Goal: Task Accomplishment & Management: Manage account settings

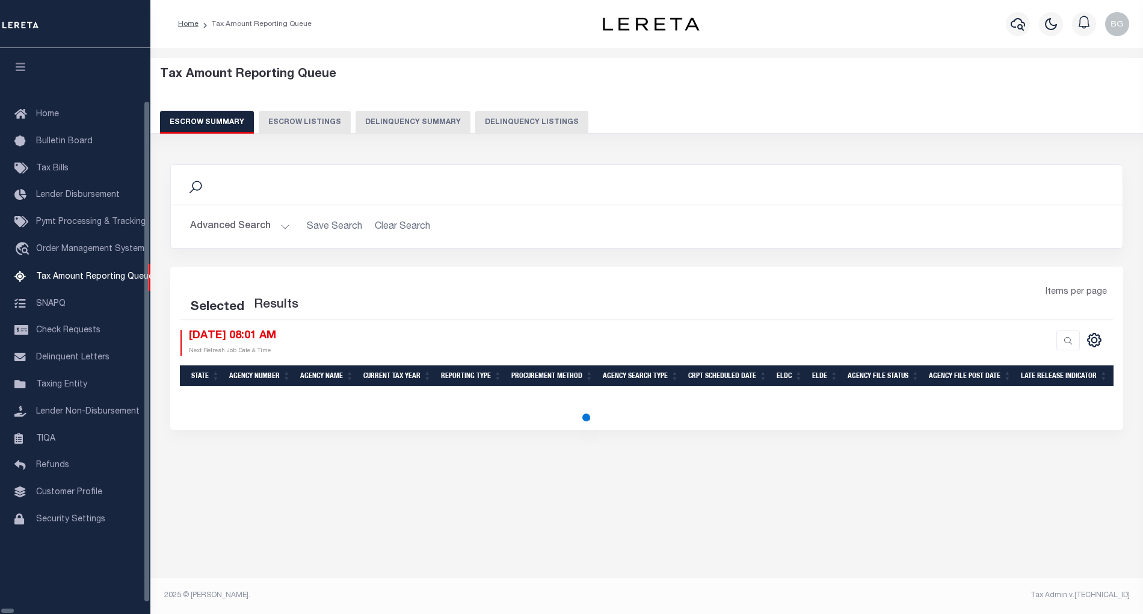
select select "100"
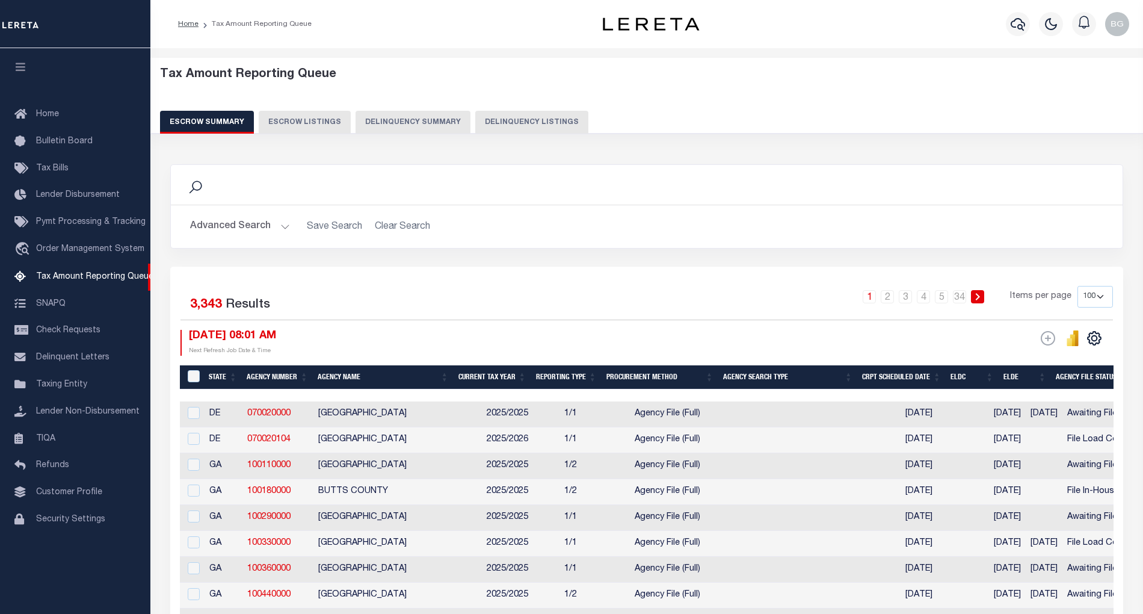
click at [533, 122] on button "Delinquency Listings" at bounding box center [531, 122] width 113 height 23
select select "100"
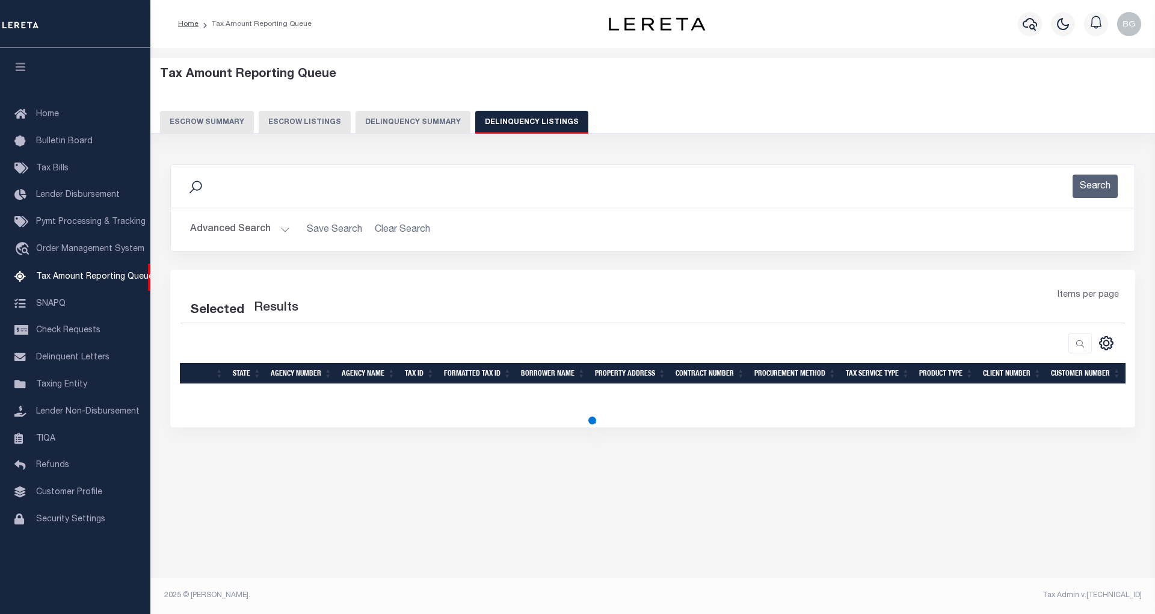
select select "100"
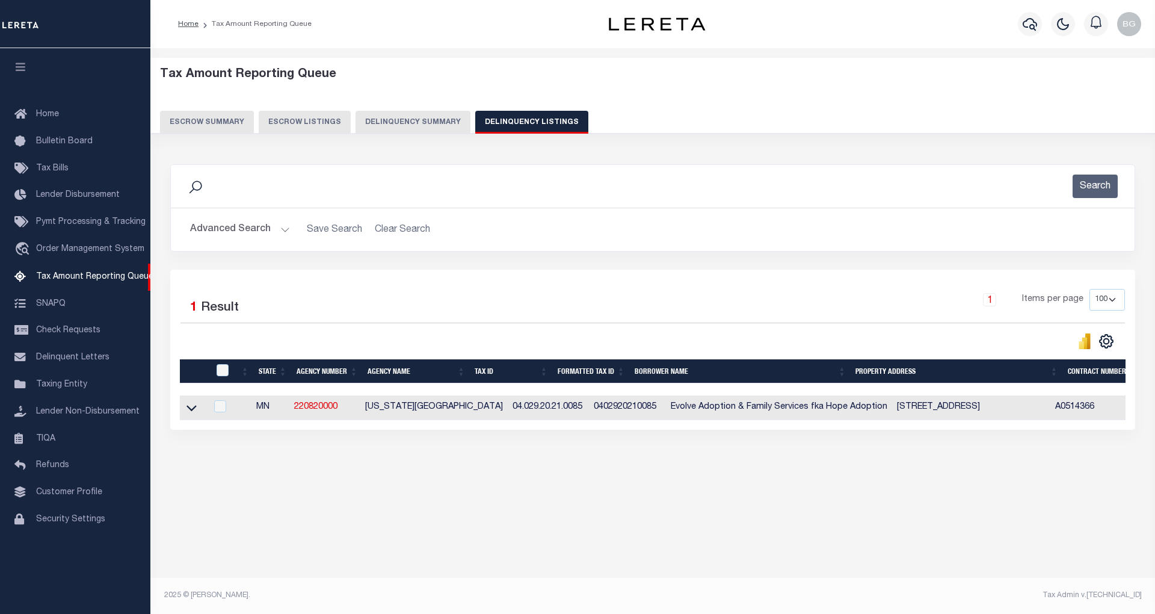
click at [282, 227] on button "Advanced Search" at bounding box center [240, 229] width 100 height 23
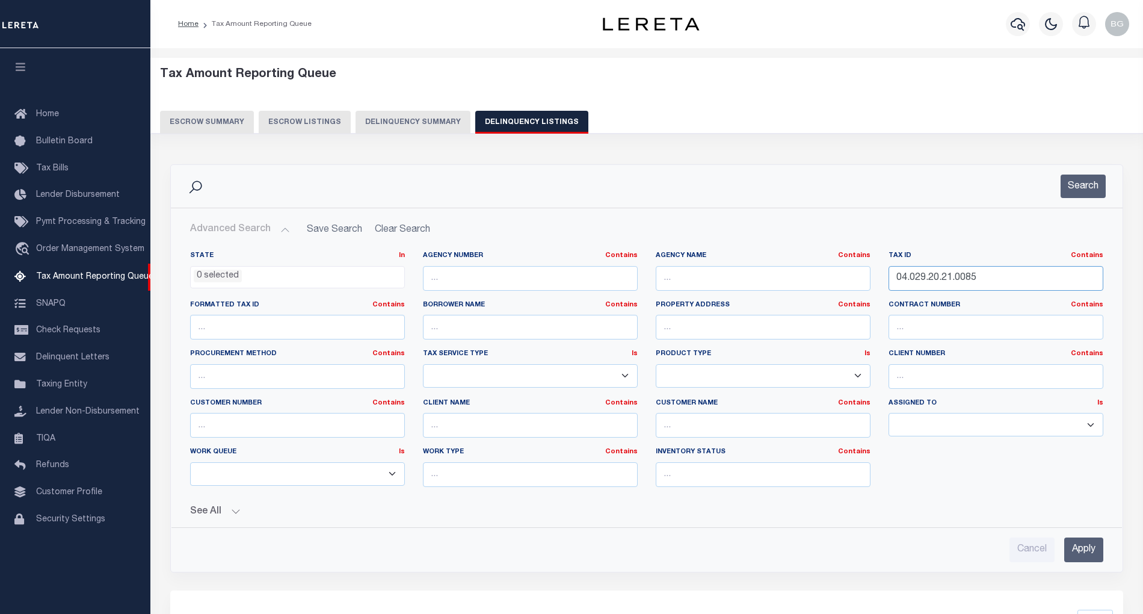
click at [933, 282] on input "04.029.20.21.0085" at bounding box center [996, 278] width 215 height 25
click at [1091, 558] on input "Apply" at bounding box center [1083, 549] width 39 height 25
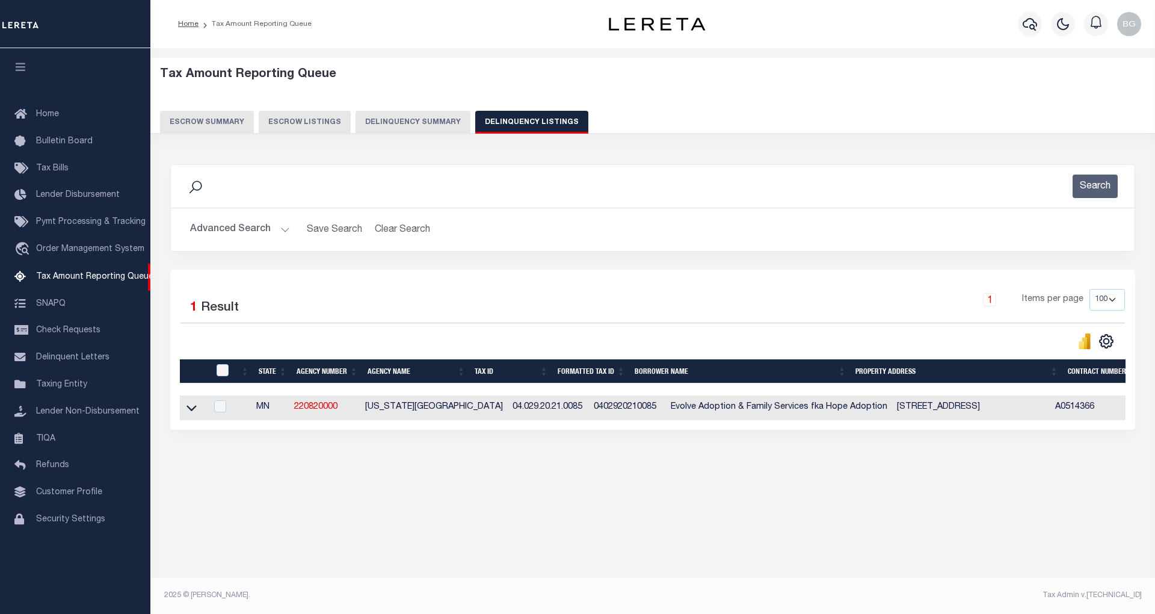
click at [283, 227] on button "Advanced Search" at bounding box center [240, 229] width 100 height 23
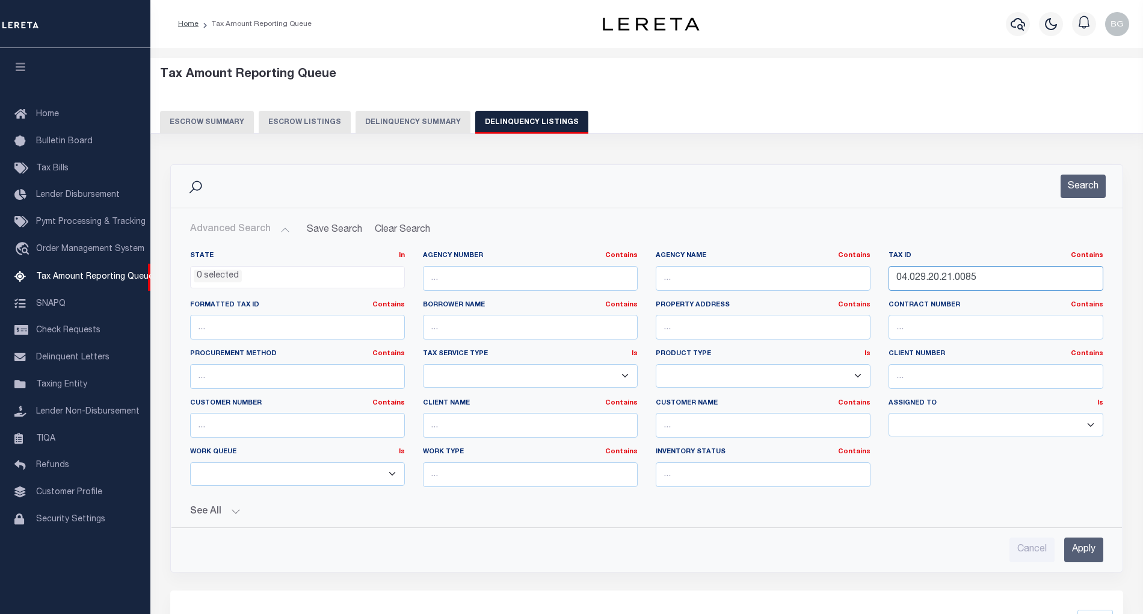
click at [923, 273] on input "04.029.20.21.0085" at bounding box center [996, 278] width 215 height 25
paste input "3.0036"
type input "04.029.20.23.0036"
click at [1078, 552] on input "Apply" at bounding box center [1083, 549] width 39 height 25
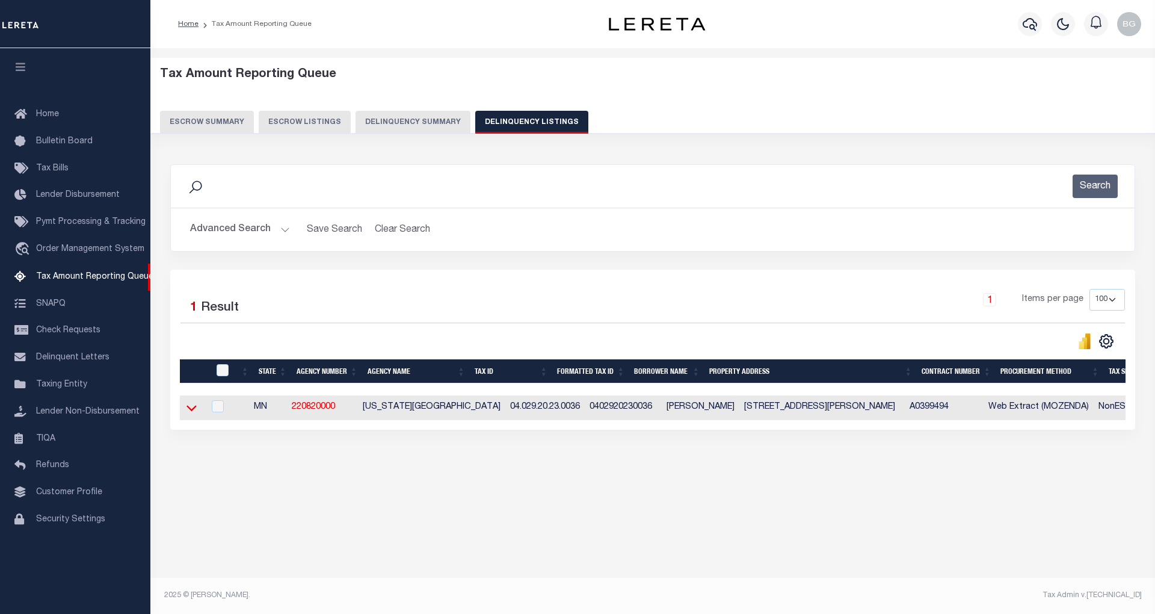
click at [193, 410] on icon at bounding box center [192, 407] width 10 height 13
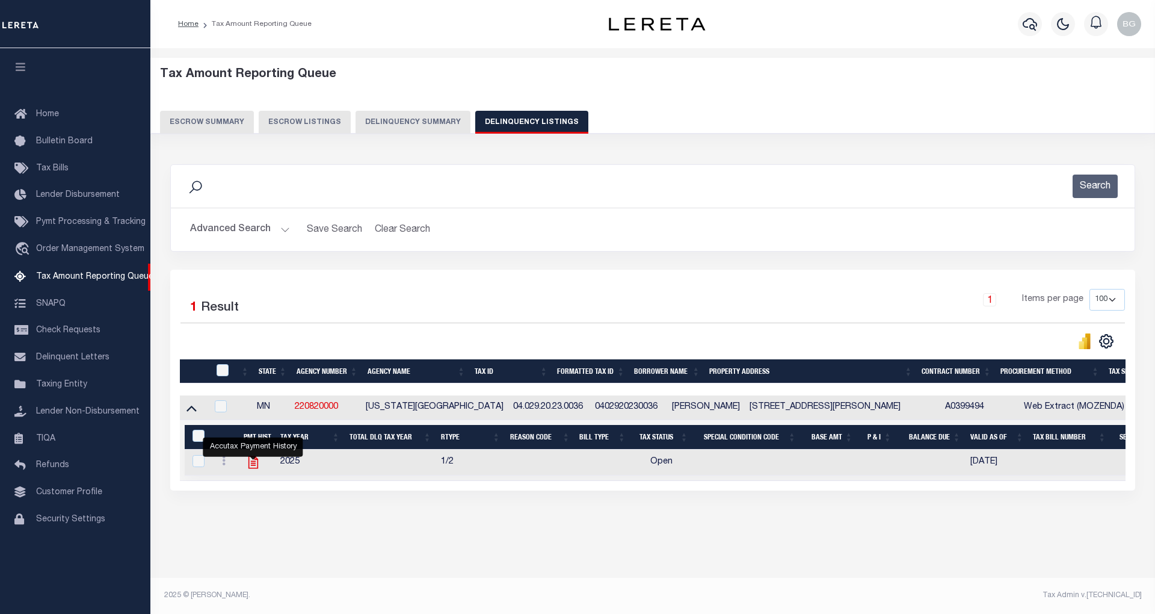
click at [252, 469] on icon "" at bounding box center [253, 462] width 16 height 16
checkbox input "true"
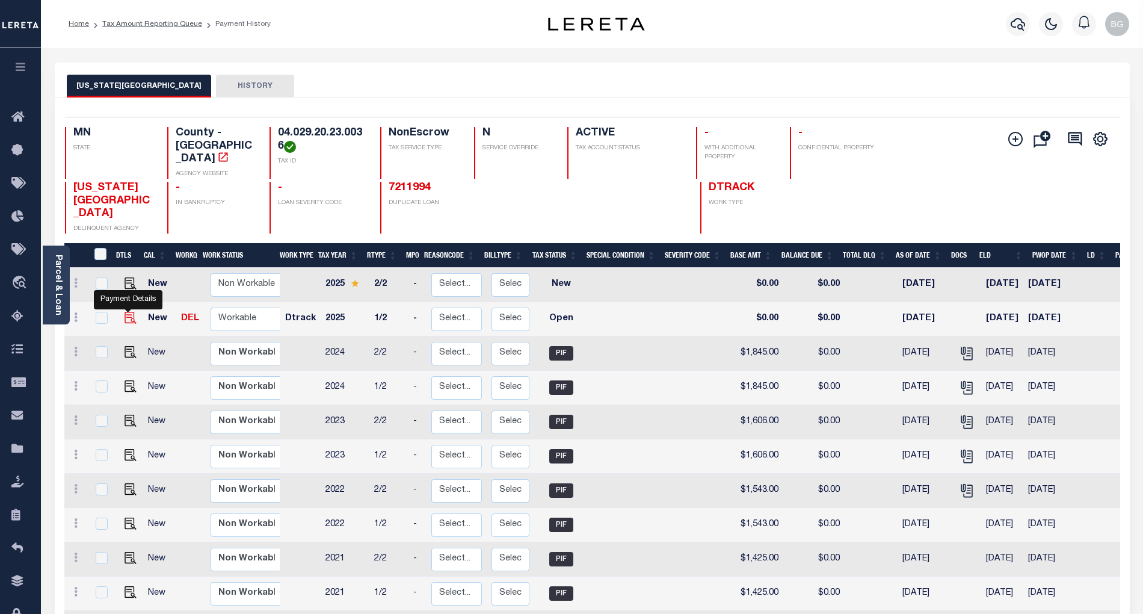
click at [125, 312] on img "" at bounding box center [131, 318] width 12 height 12
checkbox input "true"
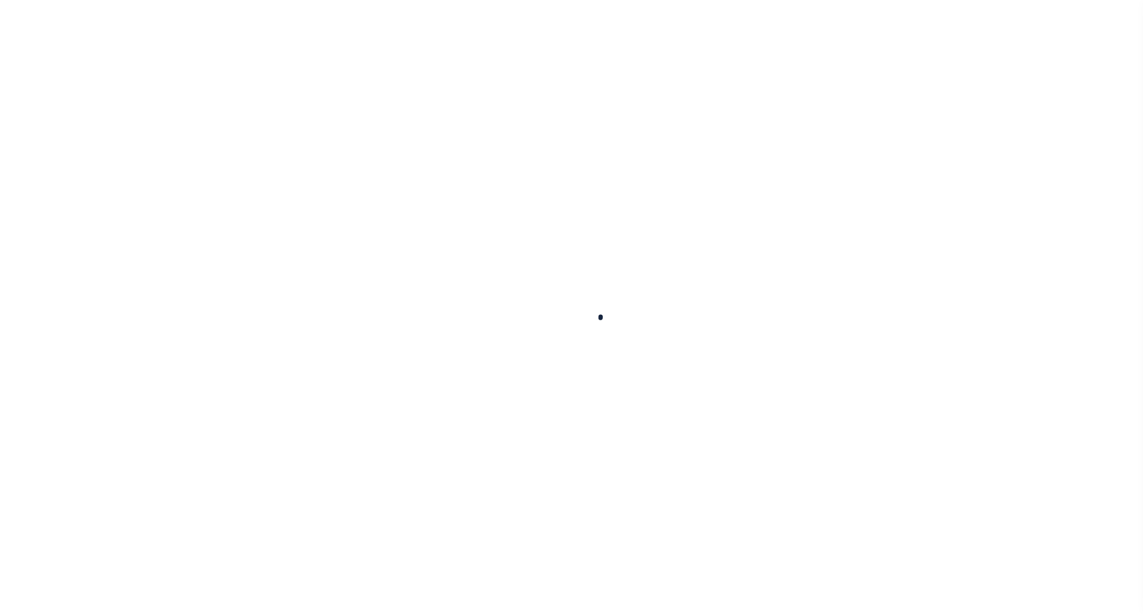
checkbox input "false"
type input "[DATE]"
select select "OP2"
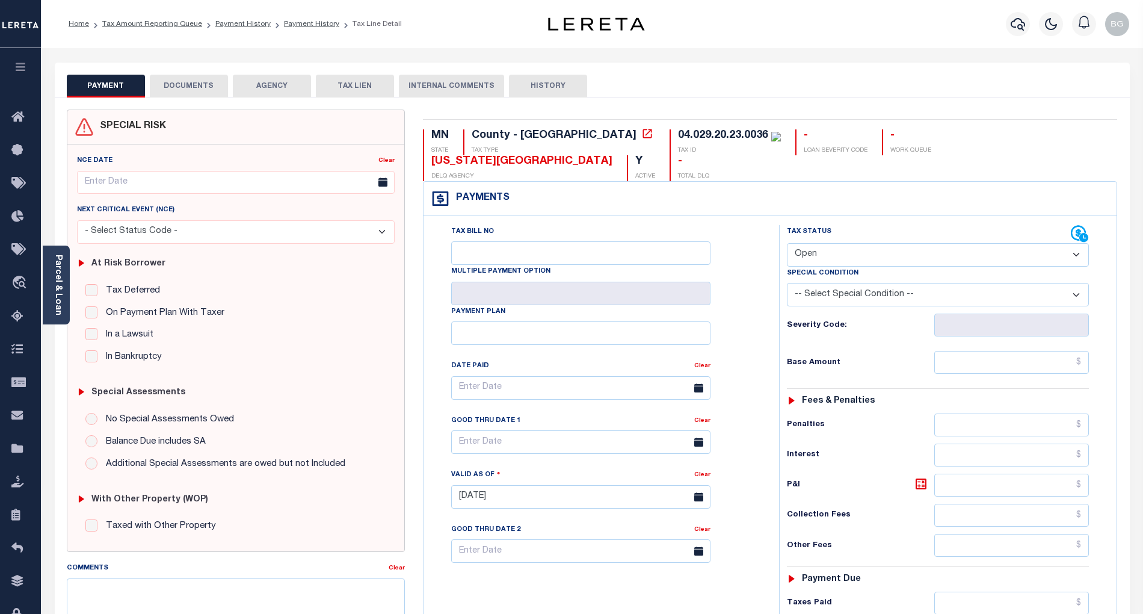
click at [188, 94] on button "DOCUMENTS" at bounding box center [189, 86] width 78 height 23
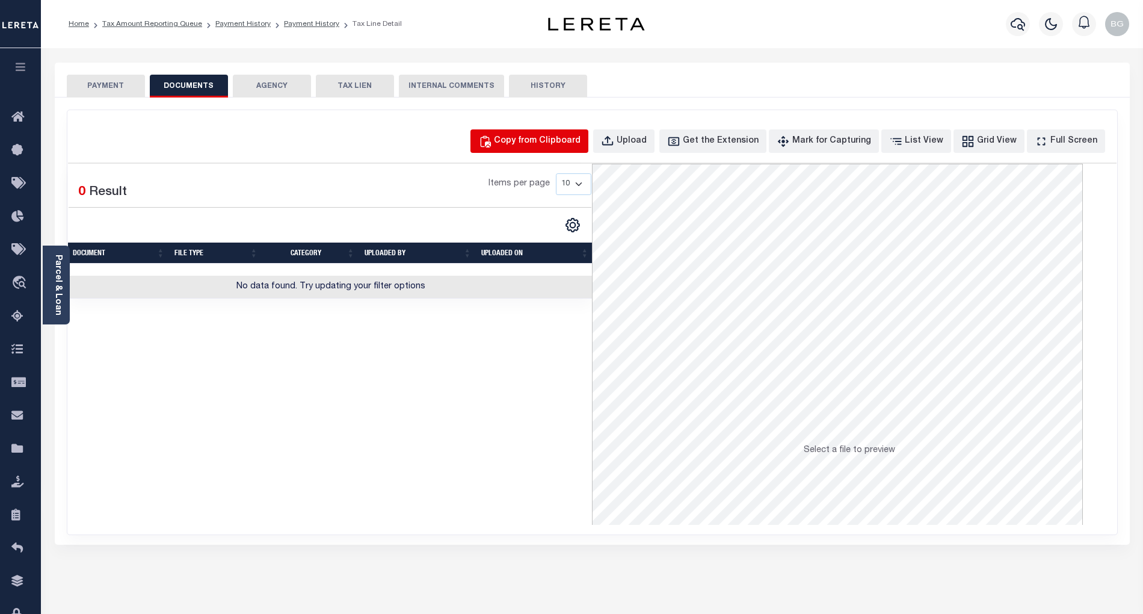
click at [554, 143] on div "Copy from Clipboard" at bounding box center [537, 141] width 87 height 13
select select "POP"
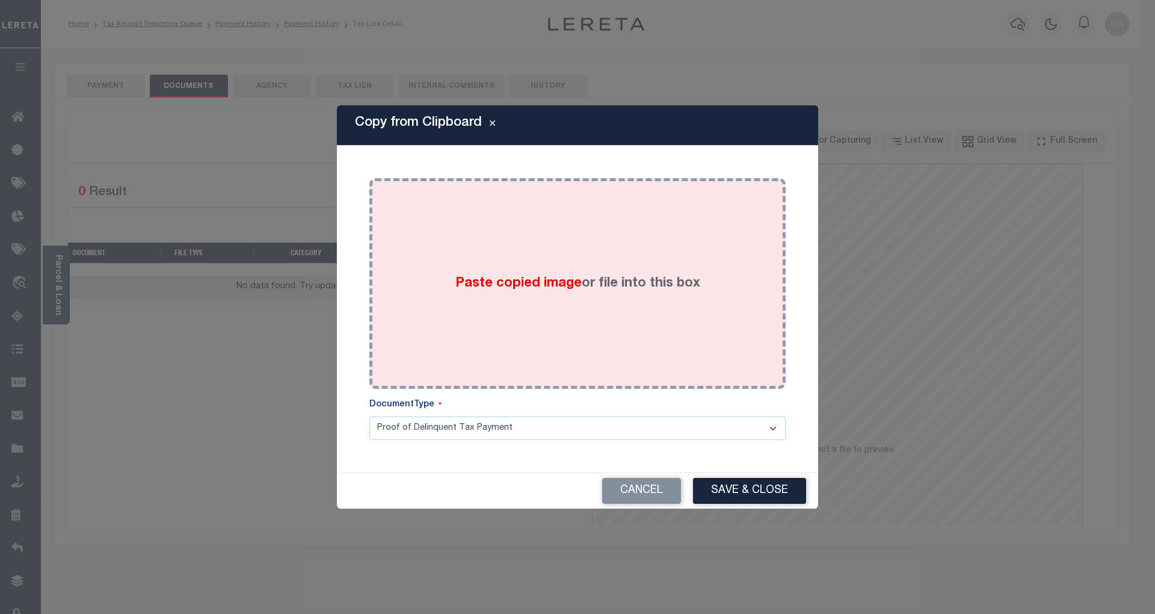
click at [540, 282] on span "Paste copied image" at bounding box center [518, 283] width 126 height 13
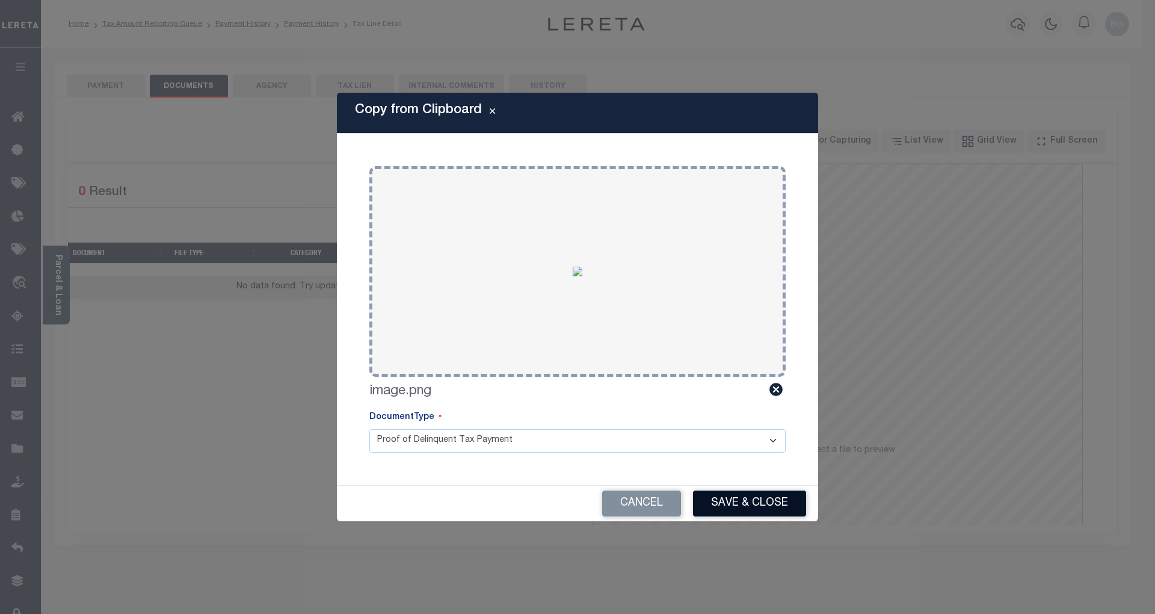
click at [759, 509] on button "Save & Close" at bounding box center [749, 503] width 113 height 26
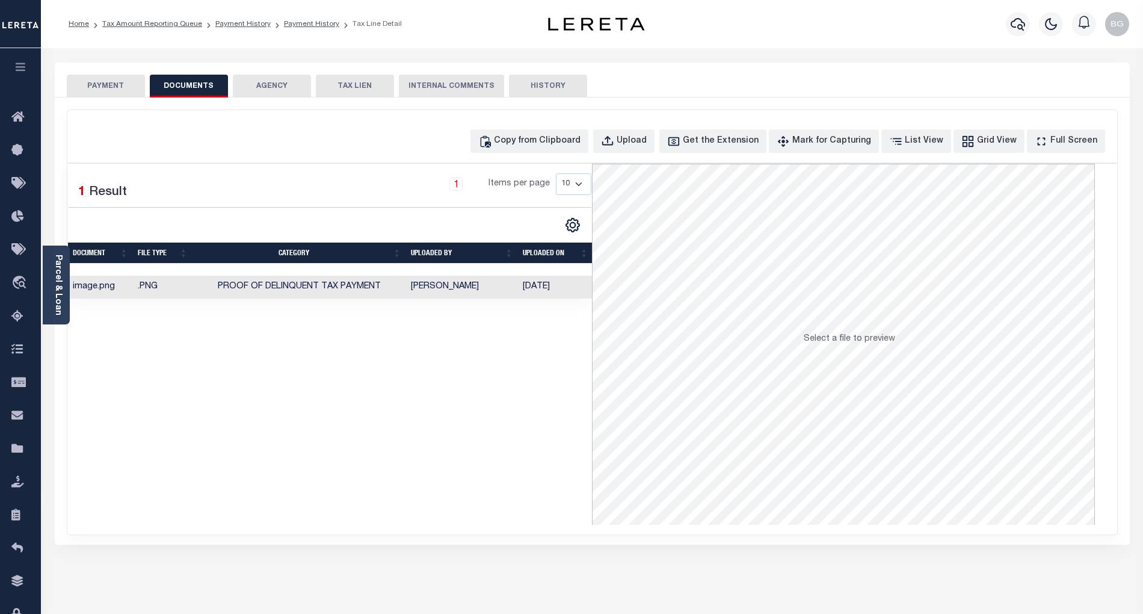
click at [110, 90] on button "PAYMENT" at bounding box center [106, 86] width 78 height 23
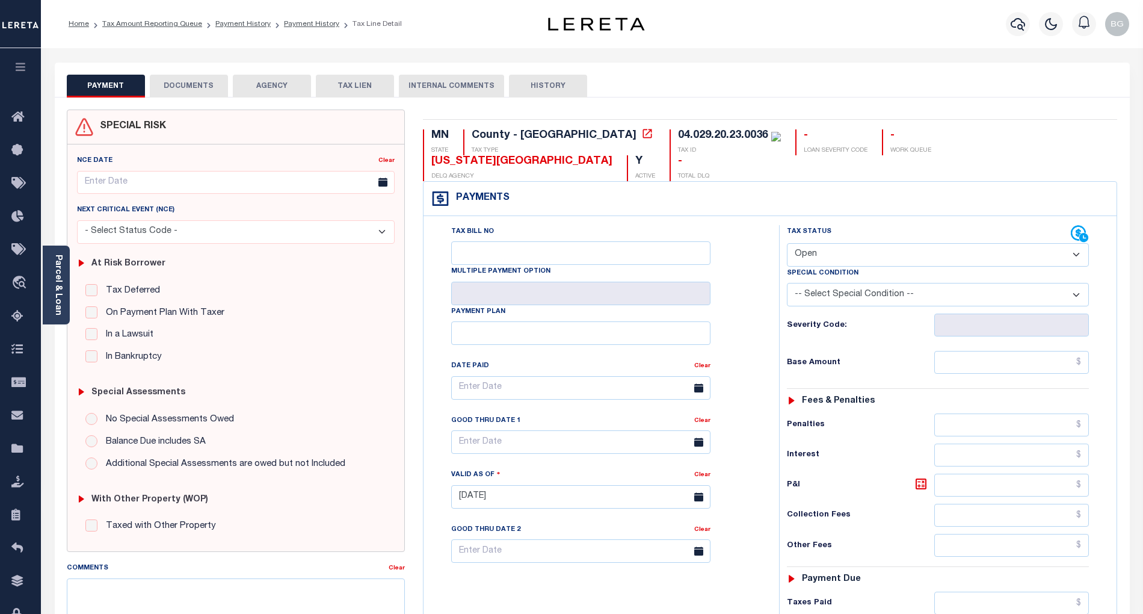
drag, startPoint x: 819, startPoint y: 232, endPoint x: 821, endPoint y: 238, distance: 6.5
click at [819, 243] on select "- Select Status Code - Open Due/Unpaid Paid Incomplete No Tax Due Internal Refu…" at bounding box center [938, 254] width 302 height 23
select select "PYD"
click at [787, 243] on select "- Select Status Code - Open Due/Unpaid Paid Incomplete No Tax Due Internal Refu…" at bounding box center [938, 254] width 302 height 23
type input "[DATE]"
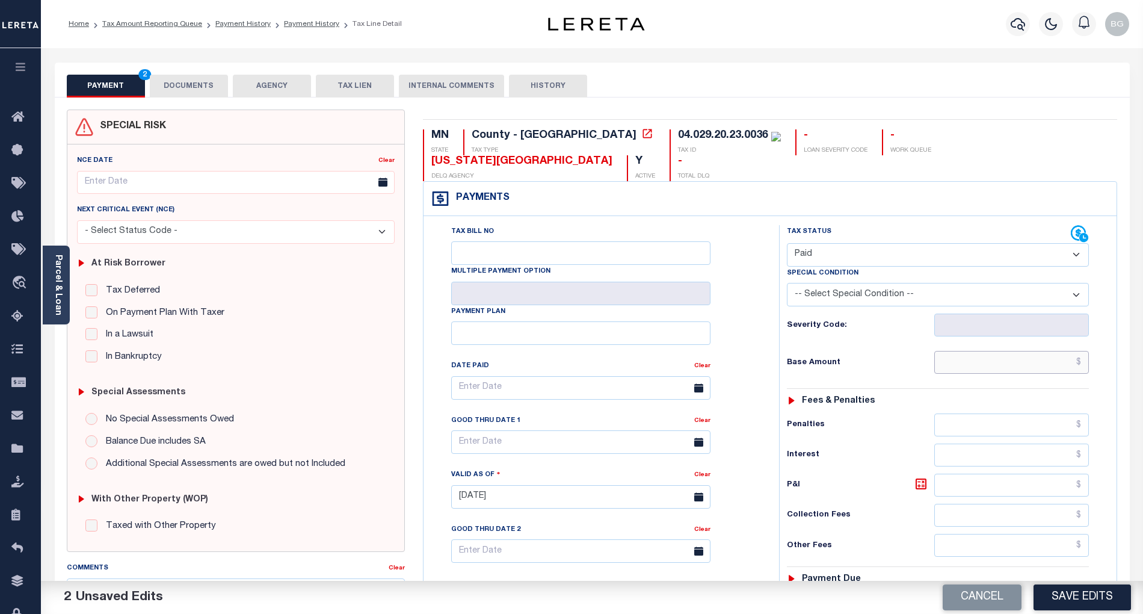
click at [1058, 351] on input "text" at bounding box center [1011, 362] width 155 height 23
paste input "1,941.00"
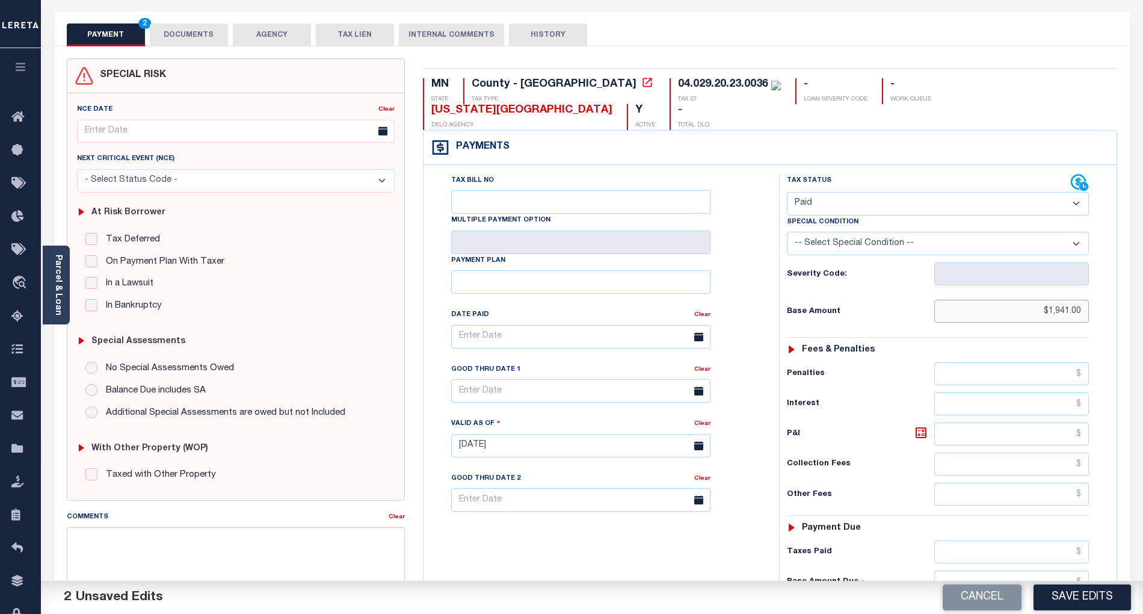
scroll to position [276, 0]
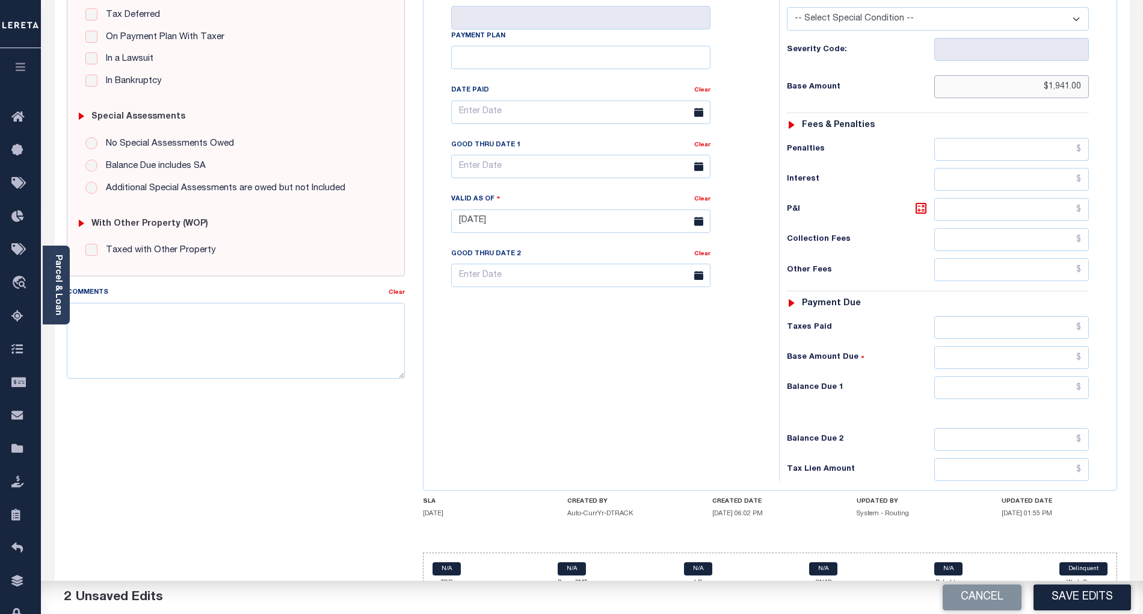
type input "$1,941.00"
click at [1074, 376] on input "text" at bounding box center [1011, 387] width 155 height 23
type input "$0.00"
click at [730, 400] on div "Tax Bill No Multiple Payment Option Payment Plan Clear" at bounding box center [599, 214] width 344 height 531
click at [1105, 599] on button "Save Edits" at bounding box center [1082, 597] width 97 height 26
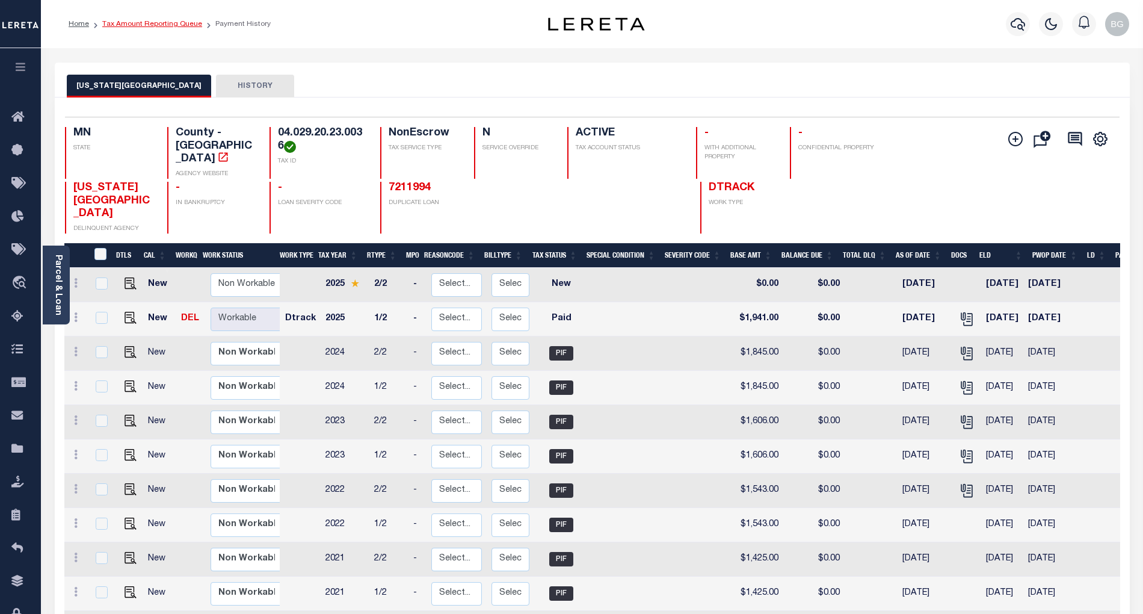
click at [150, 27] on link "Tax Amount Reporting Queue" at bounding box center [152, 23] width 100 height 7
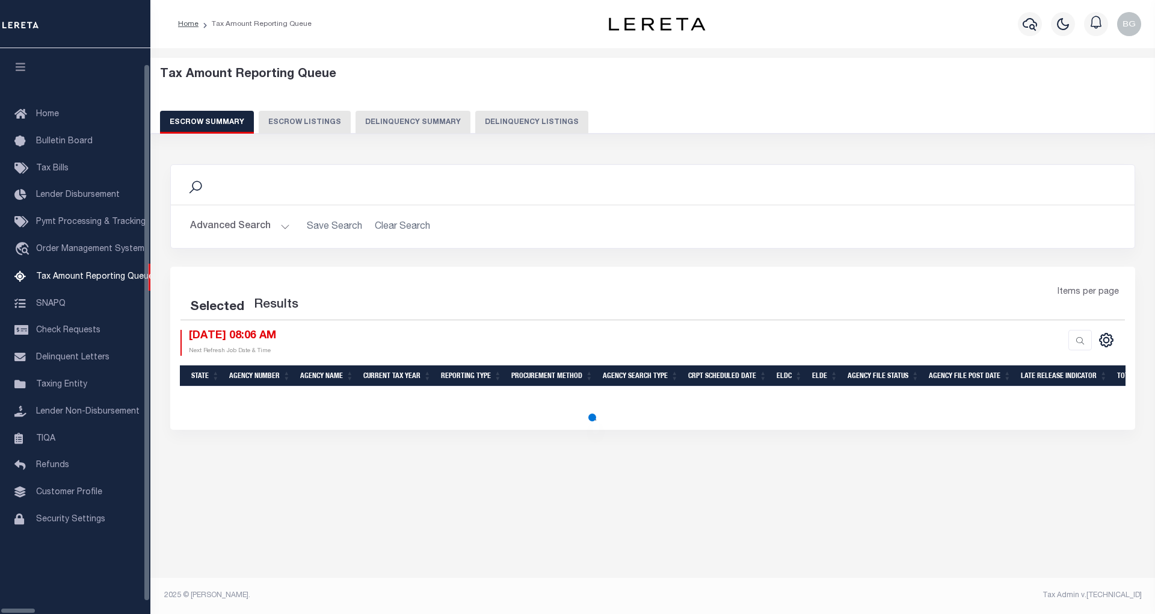
select select "100"
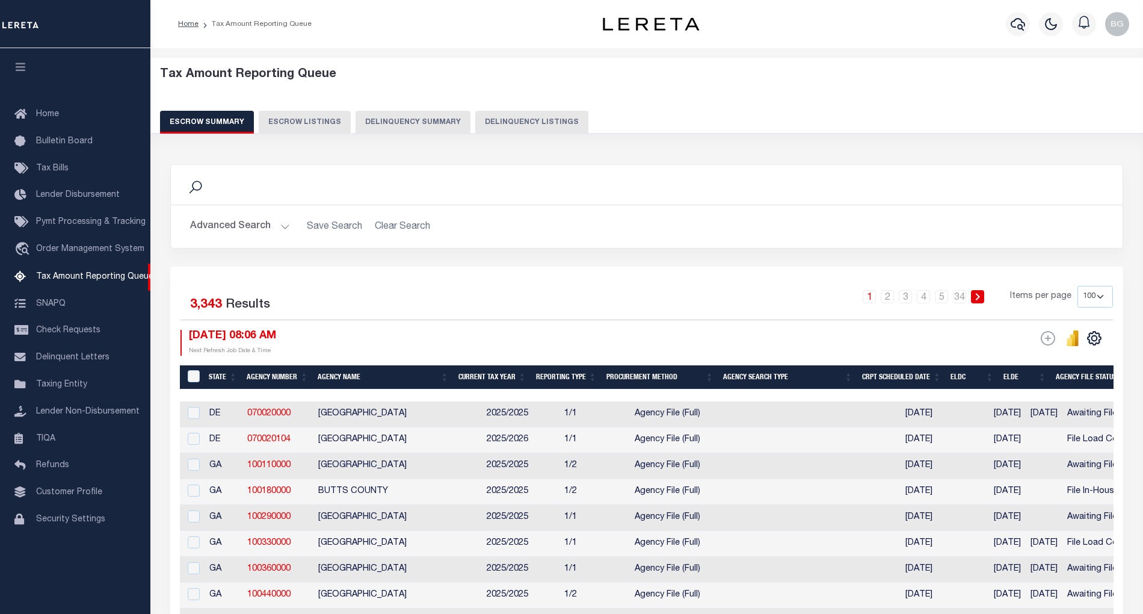
click at [507, 121] on button "Delinquency Listings" at bounding box center [531, 122] width 113 height 23
select select "100"
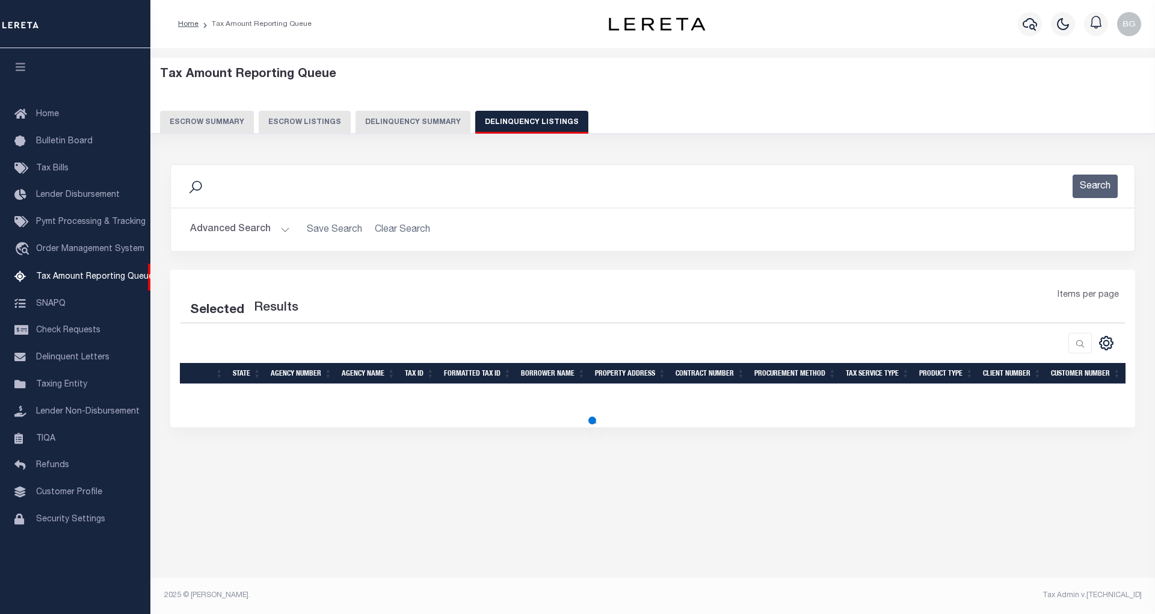
select select "100"
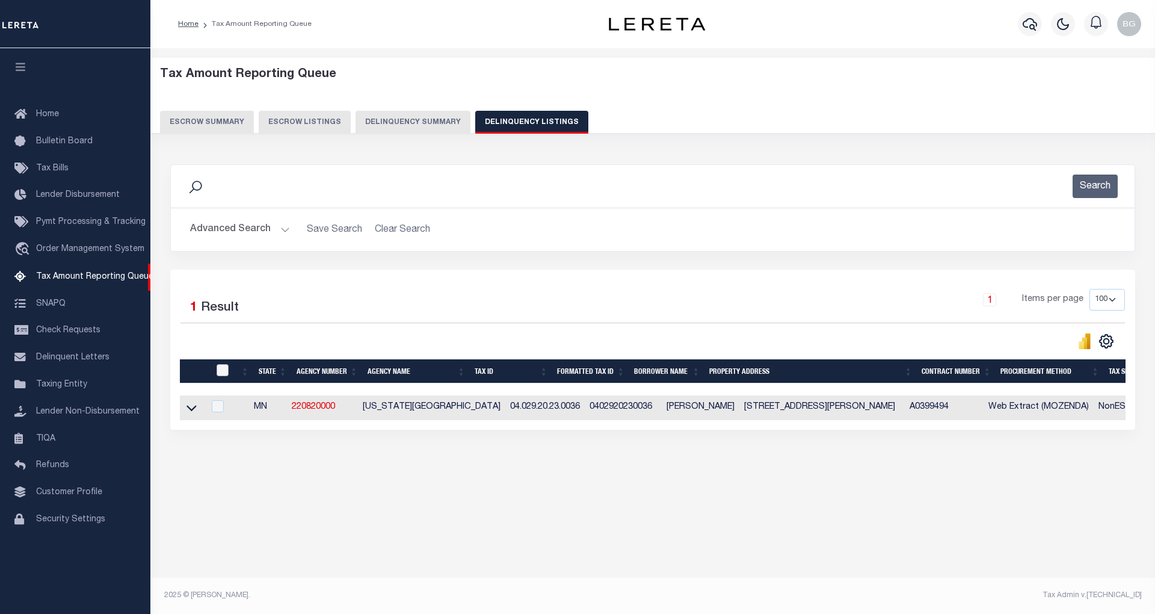
click at [225, 367] on input "checkbox" at bounding box center [223, 370] width 12 height 12
checkbox input "true"
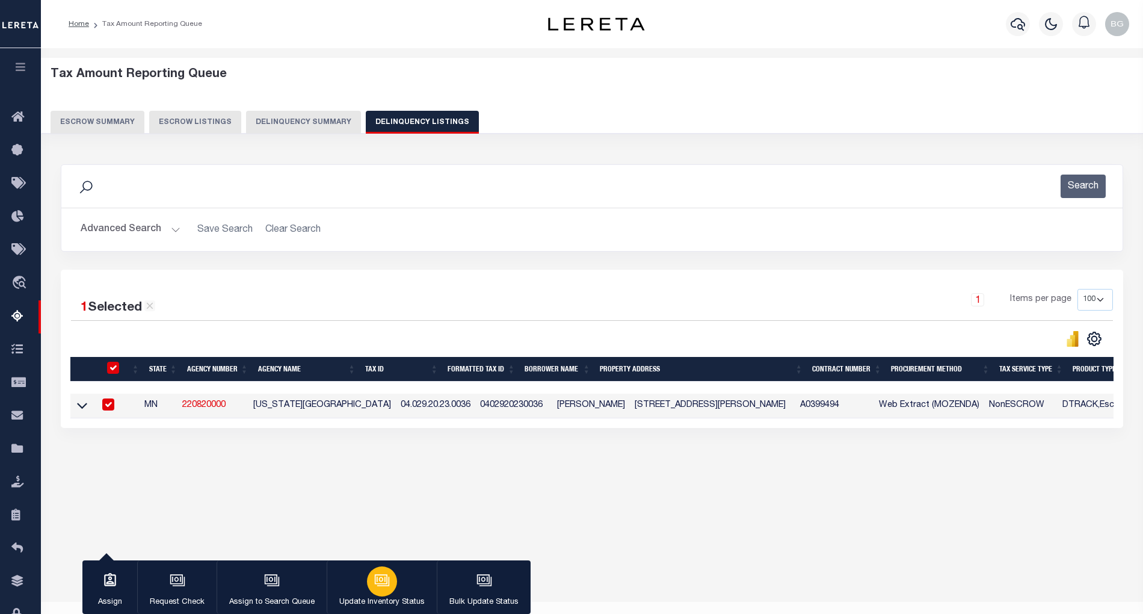
click at [369, 581] on div "button" at bounding box center [382, 581] width 30 height 30
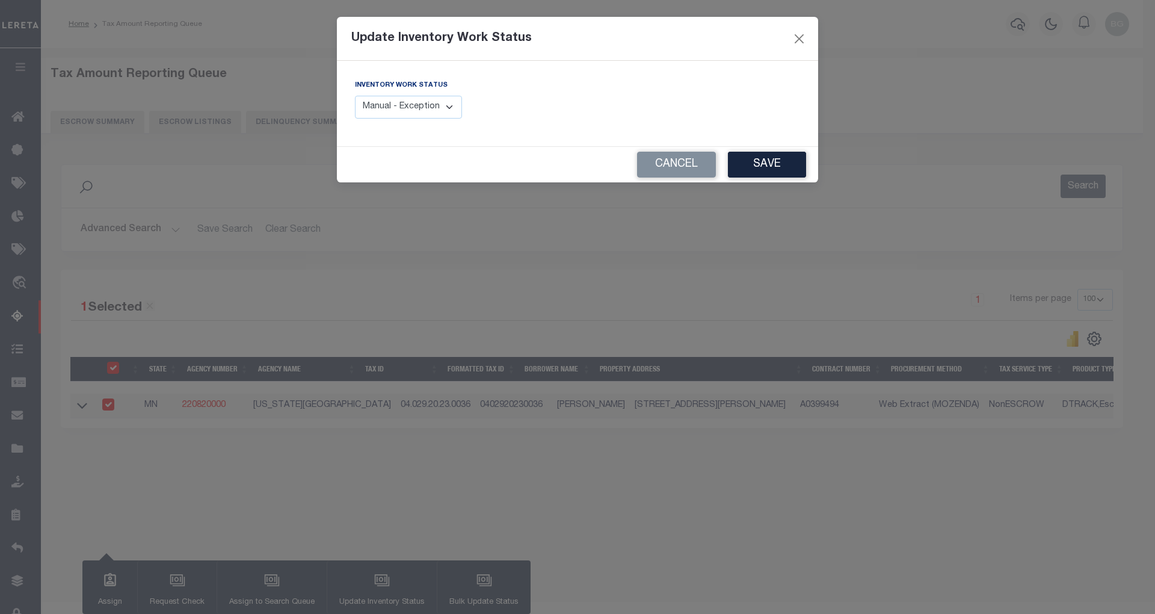
click at [448, 104] on select "Manual - Exception Pended - Awaiting Search Late Add Exception Completed" at bounding box center [408, 107] width 107 height 23
select select "4"
click at [355, 96] on select "Manual - Exception Pended - Awaiting Search Late Add Exception Completed" at bounding box center [408, 107] width 107 height 23
click at [770, 170] on button "Save" at bounding box center [767, 165] width 78 height 26
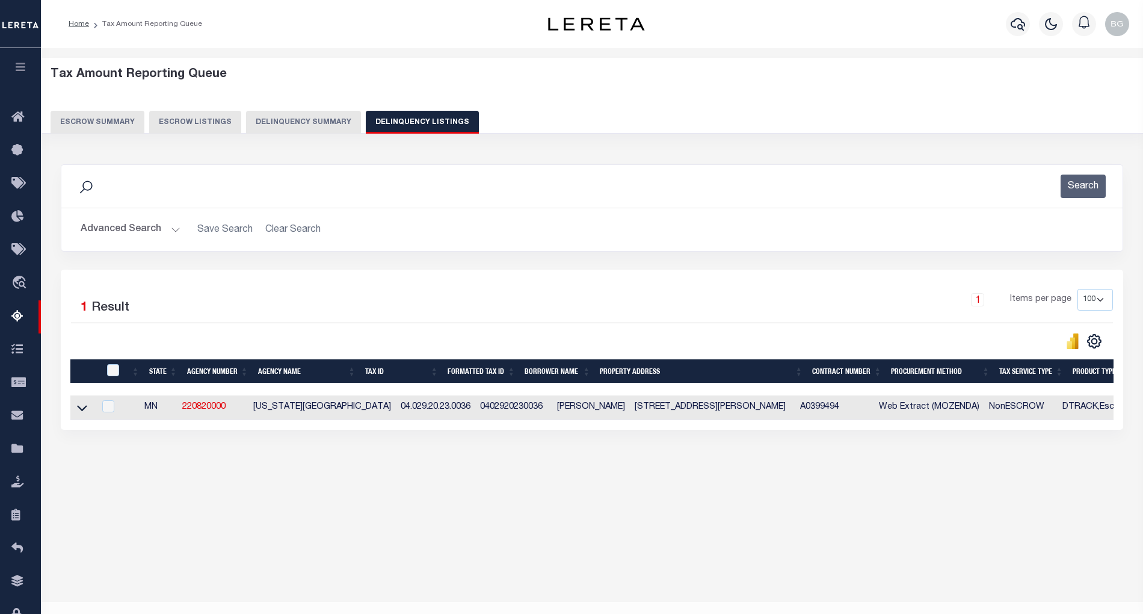
click at [176, 227] on button "Advanced Search" at bounding box center [131, 229] width 100 height 23
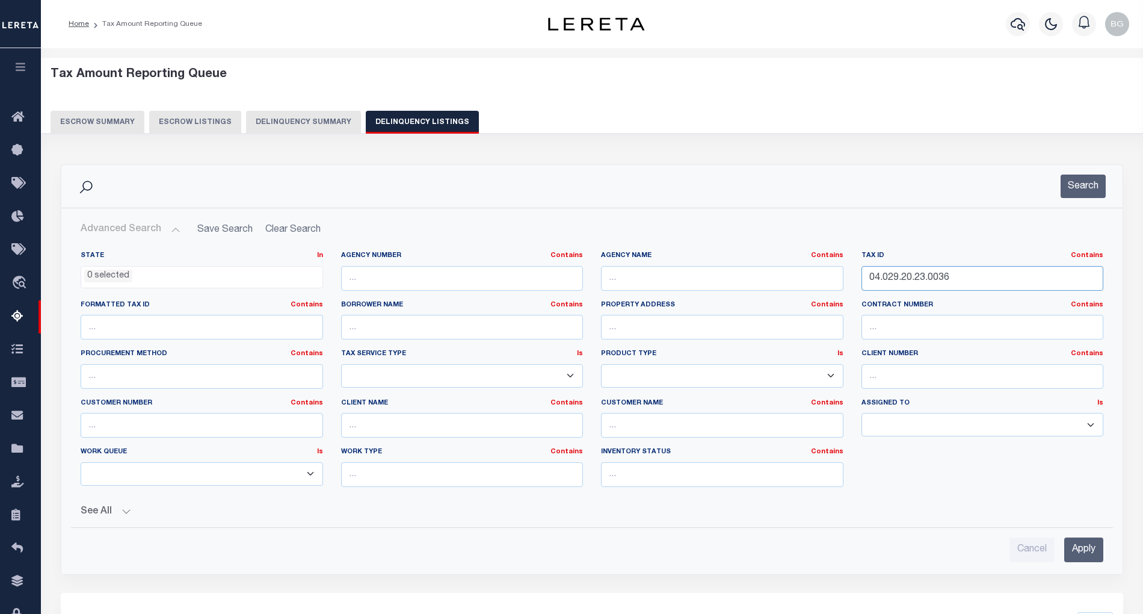
click at [901, 276] on input "04.029.20.23.0036" at bounding box center [983, 278] width 242 height 25
paste input "7"
type input "04.029.20.23.0037"
click at [1088, 559] on input "Apply" at bounding box center [1083, 549] width 39 height 25
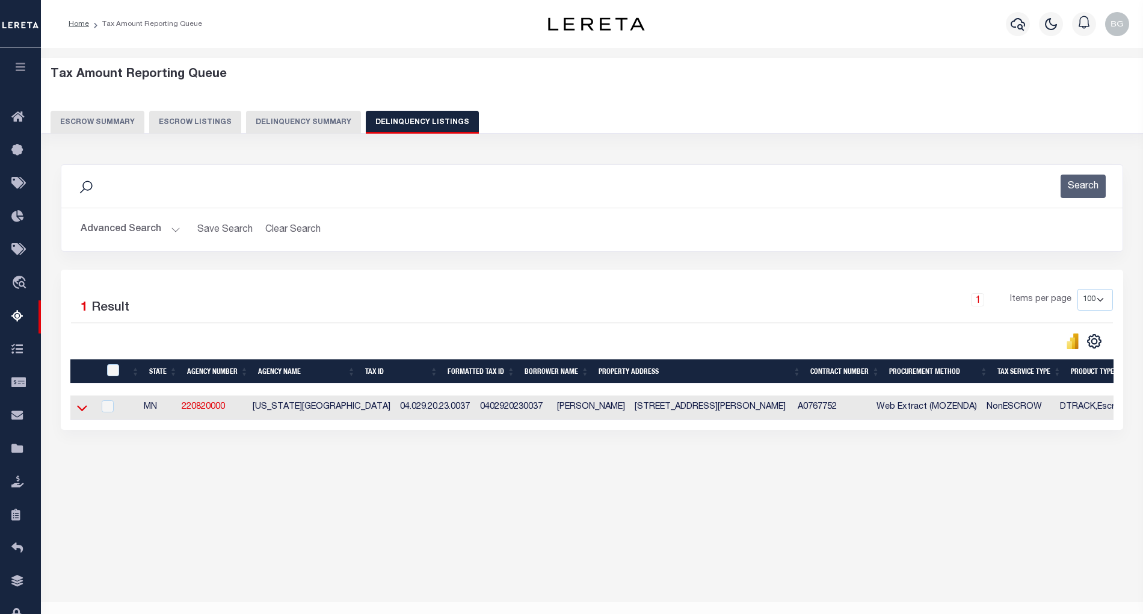
click at [78, 414] on icon at bounding box center [82, 407] width 10 height 13
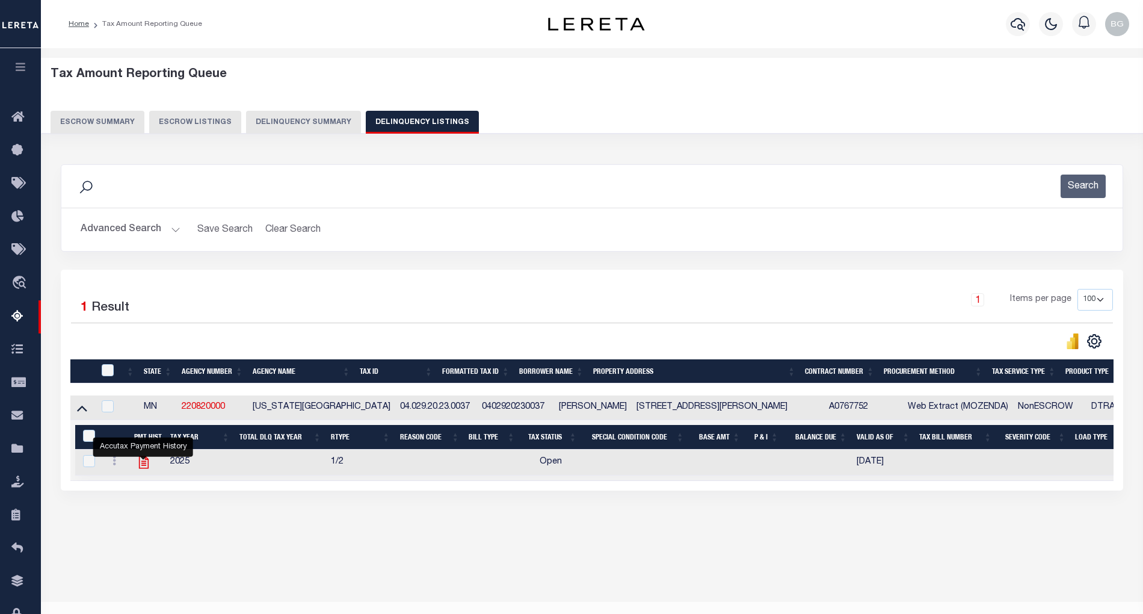
click at [140, 468] on icon "" at bounding box center [144, 462] width 16 height 16
checkbox input "true"
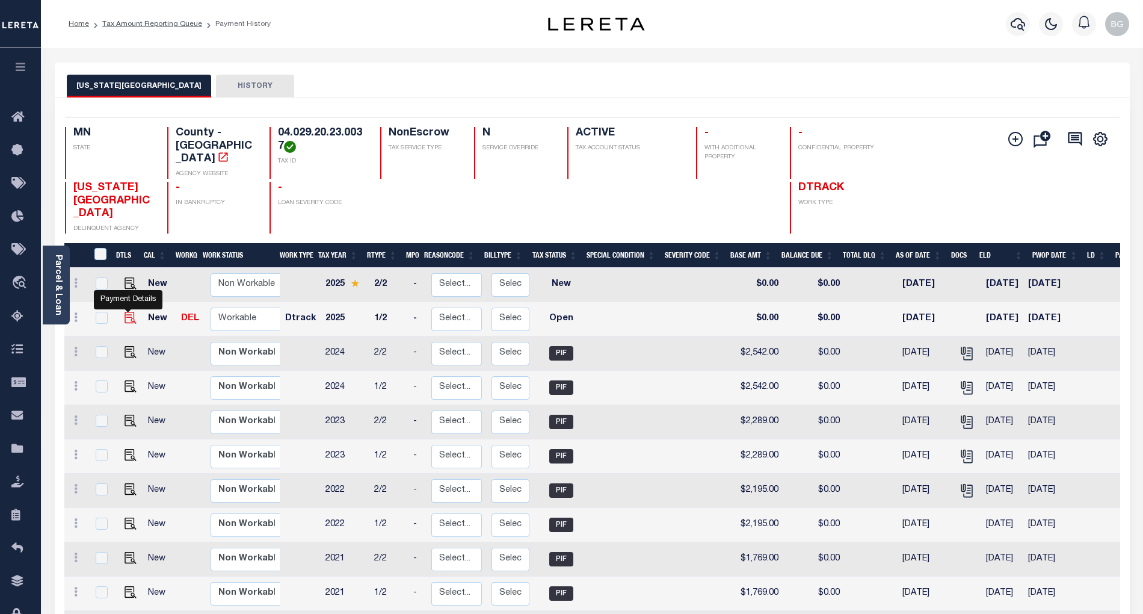
click at [128, 312] on img "" at bounding box center [131, 318] width 12 height 12
checkbox input "true"
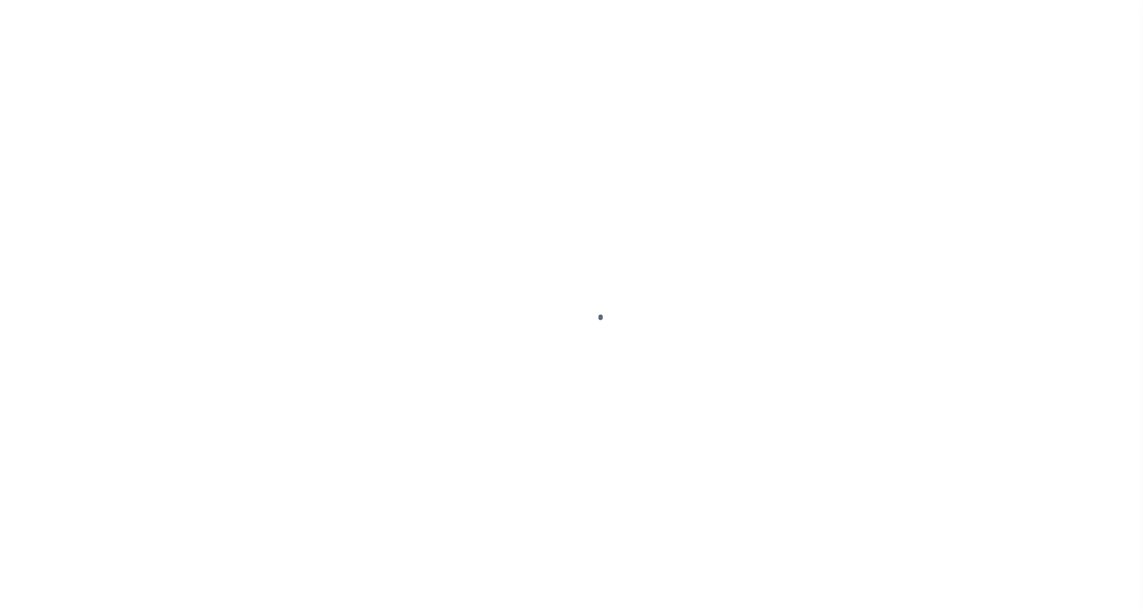
select select "OP2"
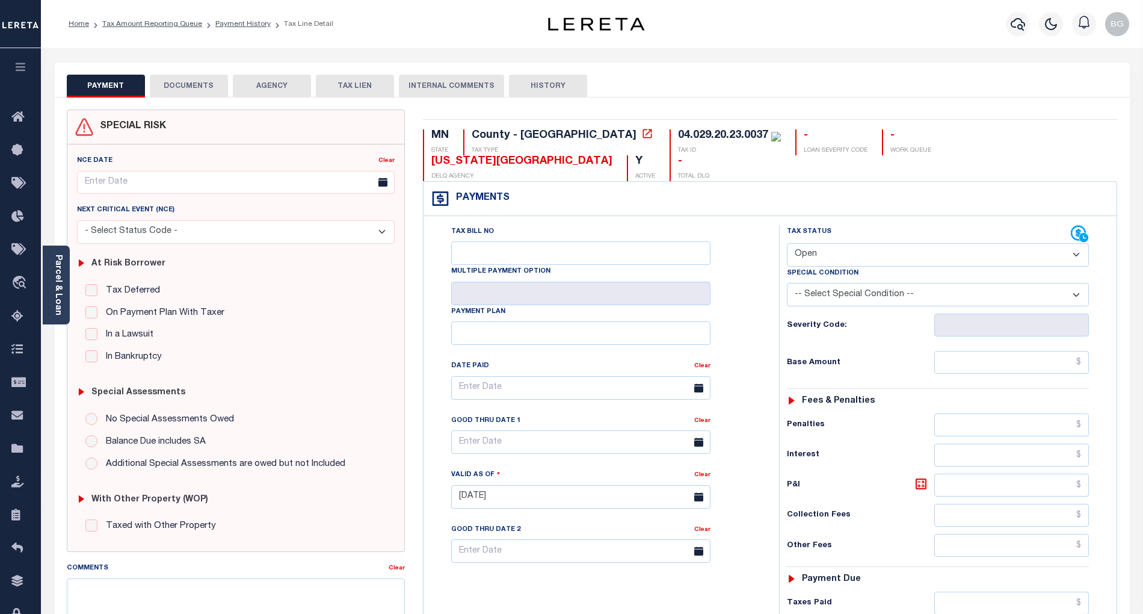
click at [195, 81] on button "DOCUMENTS" at bounding box center [189, 86] width 78 height 23
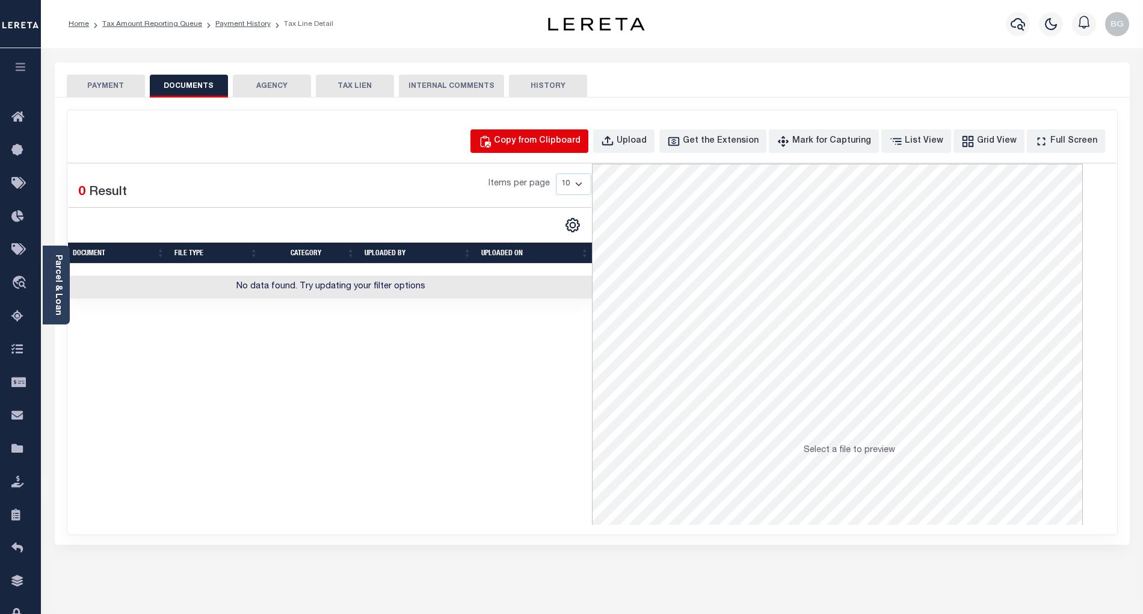
click at [561, 147] on div "Copy from Clipboard" at bounding box center [537, 141] width 87 height 13
select select "POP"
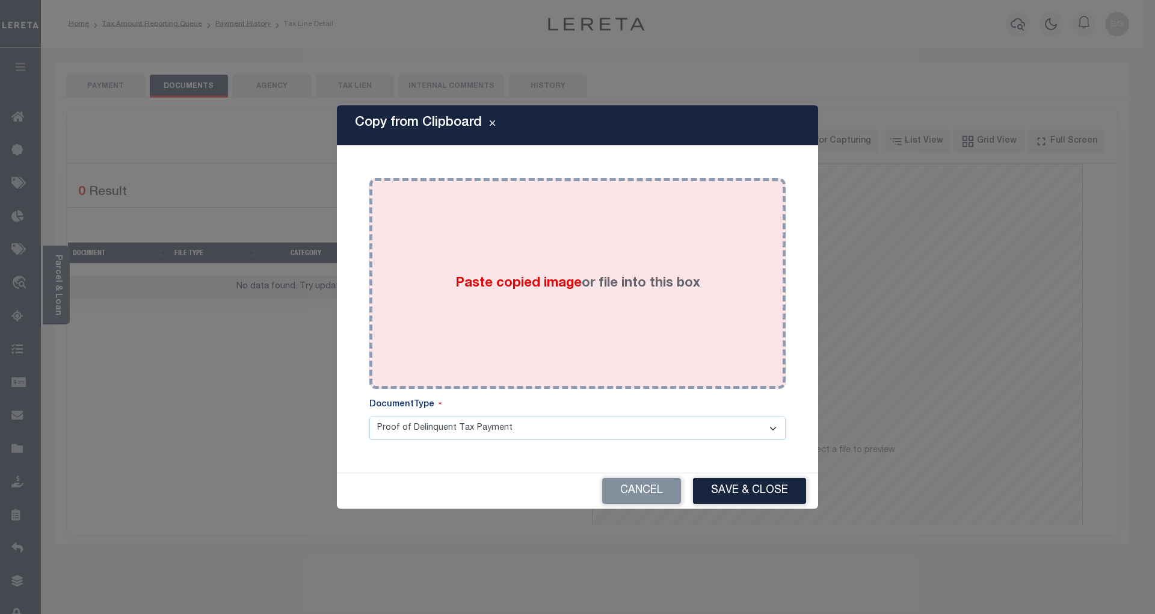
click at [530, 283] on span "Paste copied image" at bounding box center [518, 283] width 126 height 13
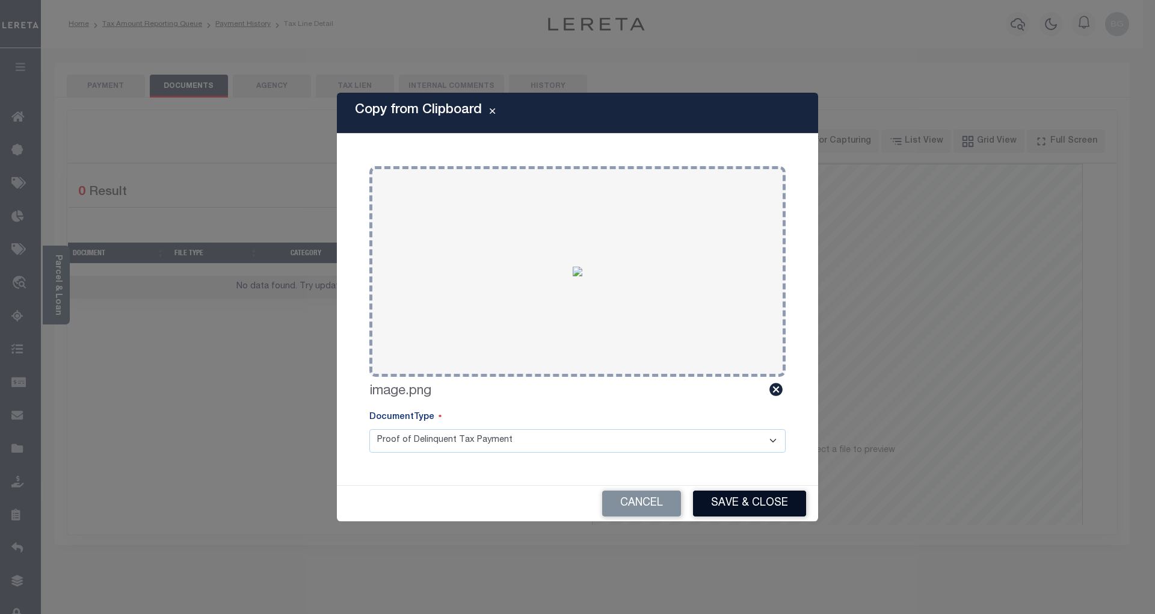
click at [765, 496] on button "Save & Close" at bounding box center [749, 503] width 113 height 26
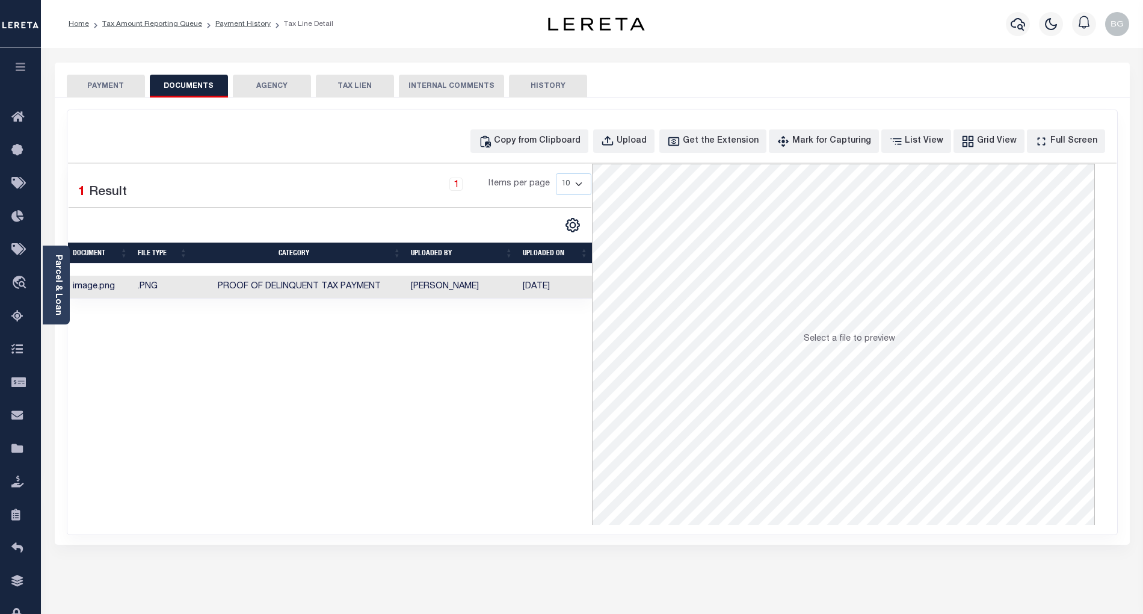
click at [114, 87] on button "PAYMENT" at bounding box center [106, 86] width 78 height 23
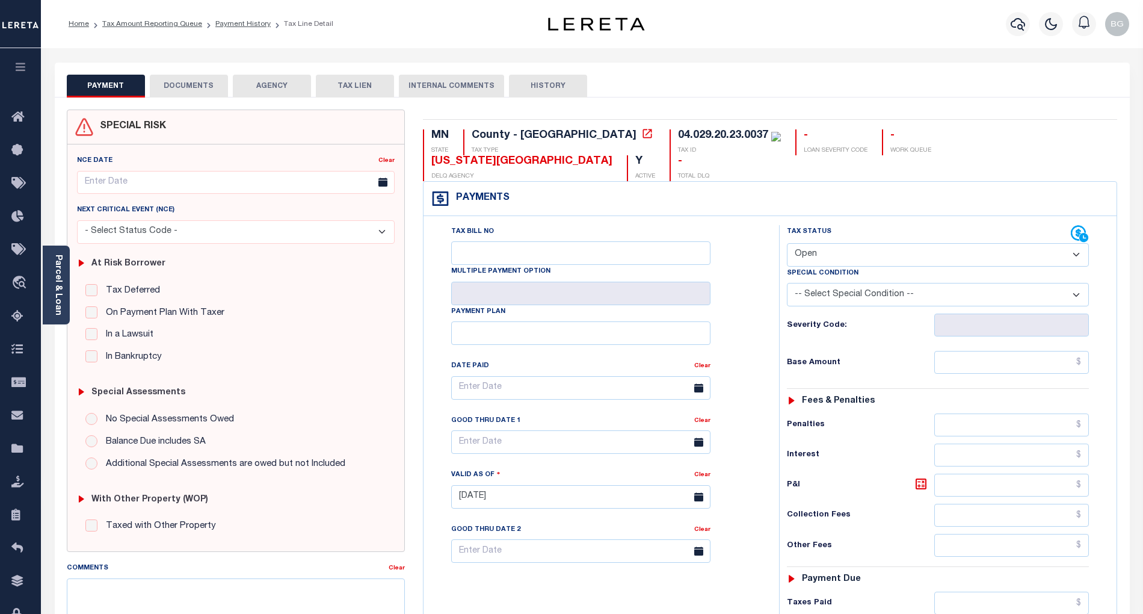
drag, startPoint x: 826, startPoint y: 226, endPoint x: 828, endPoint y: 236, distance: 9.9
click at [826, 243] on select "- Select Status Code - Open Due/Unpaid Paid Incomplete No Tax Due Internal Refu…" at bounding box center [938, 254] width 302 height 23
select select "PYD"
click at [787, 243] on select "- Select Status Code - Open Due/Unpaid Paid Incomplete No Tax Due Internal Refu…" at bounding box center [938, 254] width 302 height 23
type input "[DATE]"
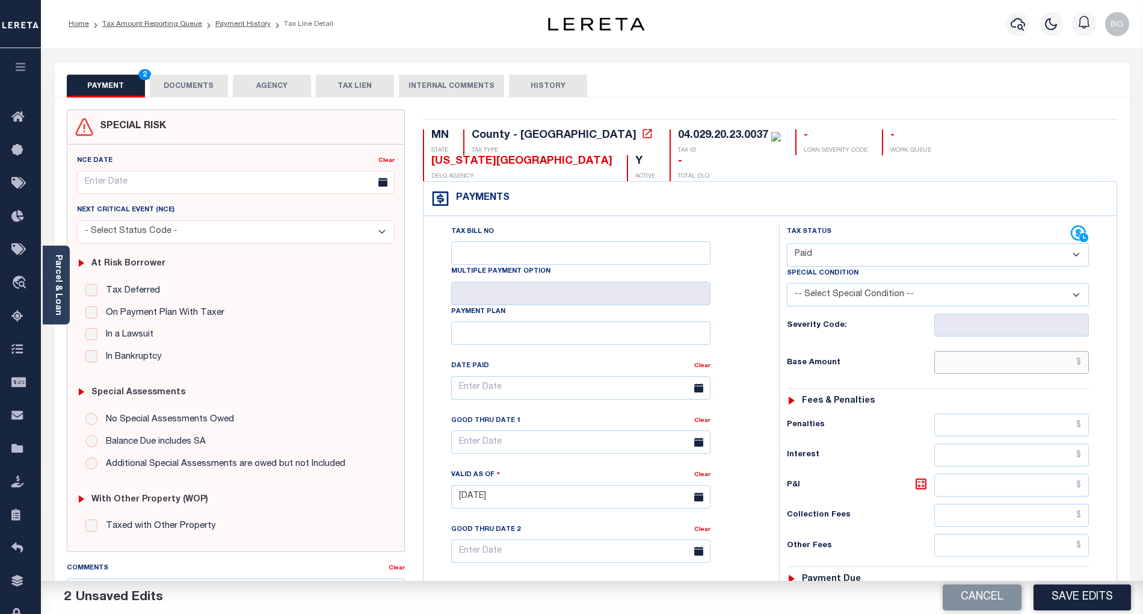
click at [1054, 351] on input "text" at bounding box center [1011, 362] width 155 height 23
paste input "2,791.00"
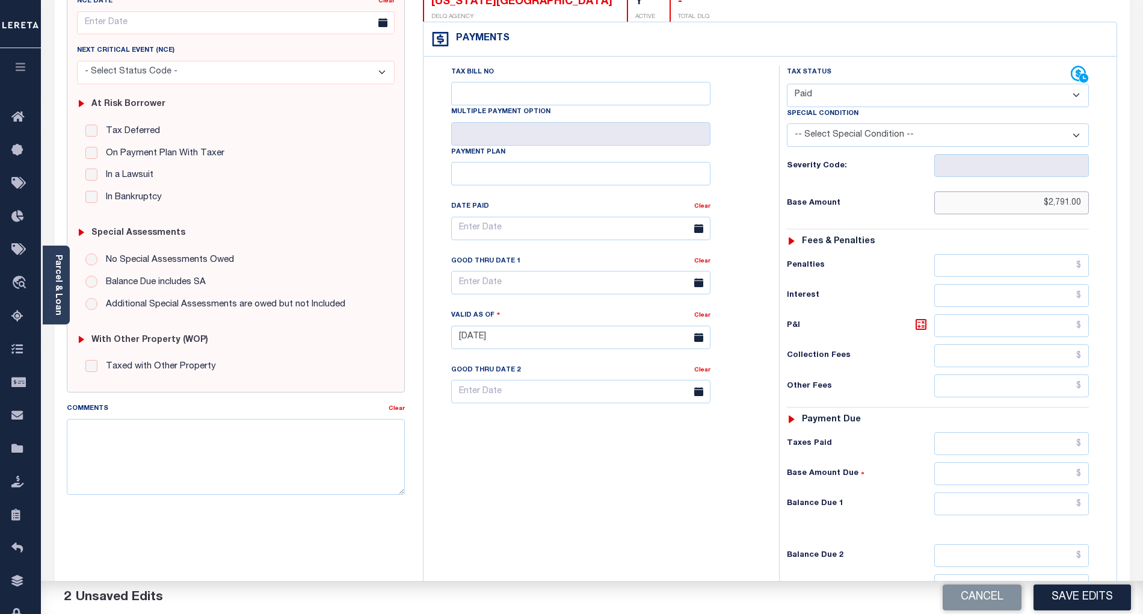
scroll to position [241, 0]
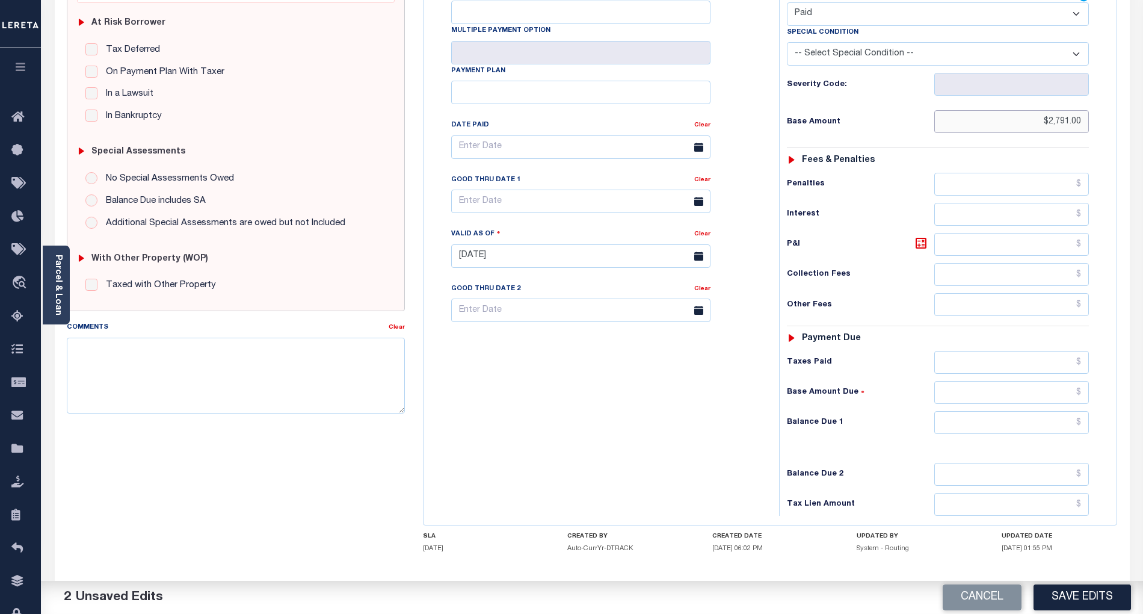
type input "$2,791.00"
click at [1070, 411] on input "text" at bounding box center [1011, 422] width 155 height 23
type input "$0.00"
click at [672, 409] on div "Tax Bill No Multiple Payment Option Payment Plan Clear" at bounding box center [599, 249] width 344 height 531
click at [1074, 602] on button "Save Edits" at bounding box center [1082, 597] width 97 height 26
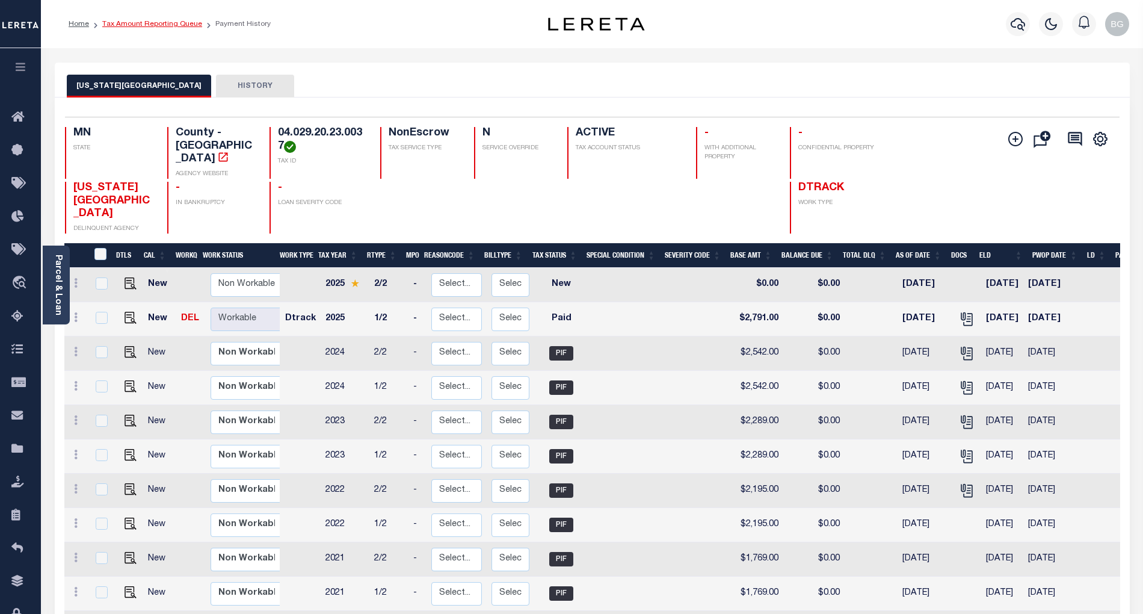
click at [150, 20] on link "Tax Amount Reporting Queue" at bounding box center [152, 23] width 100 height 7
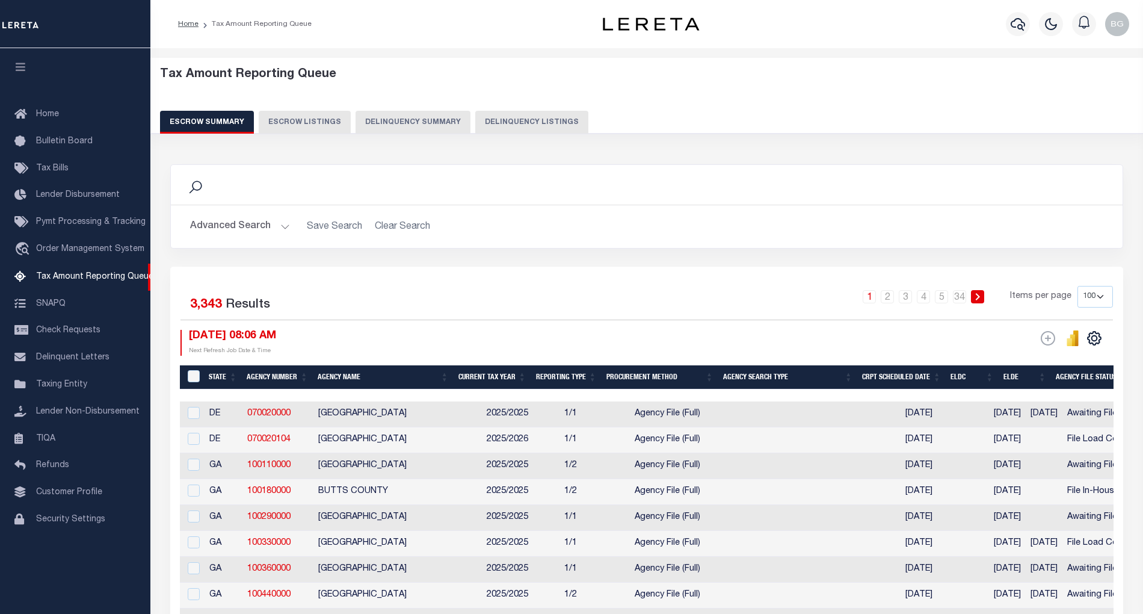
click at [483, 120] on button "Delinquency Listings" at bounding box center [531, 122] width 113 height 23
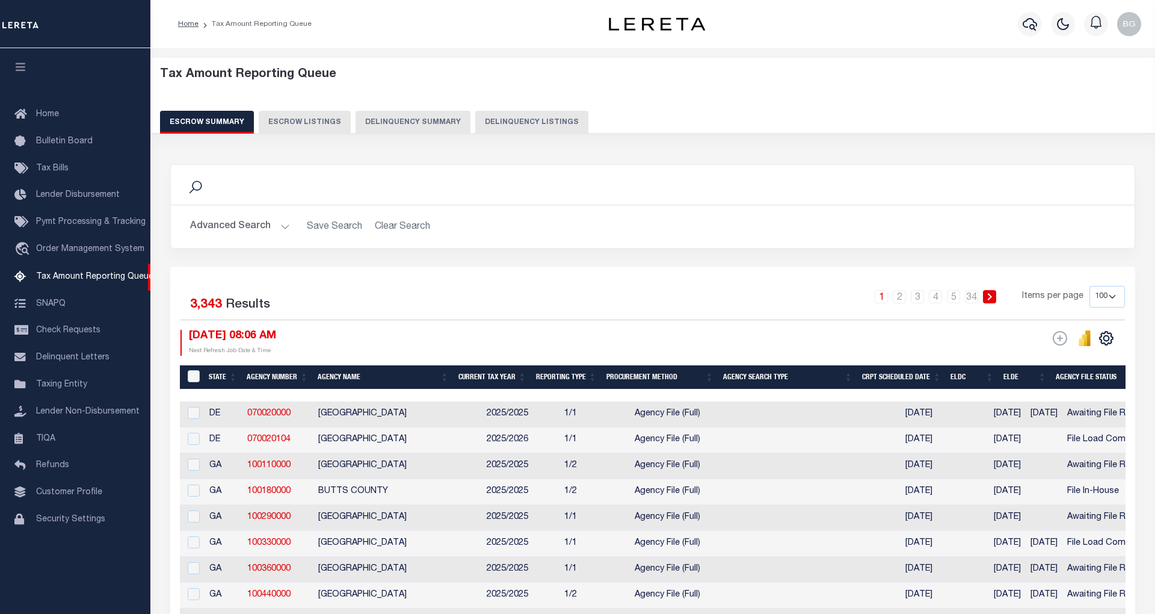
select select "100"
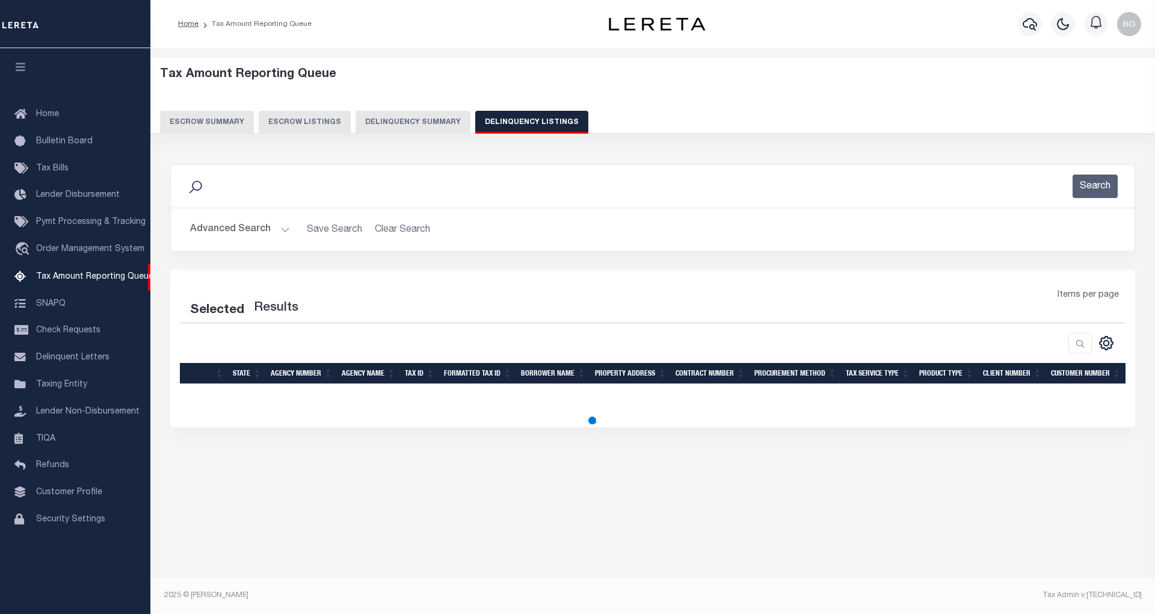
select select "100"
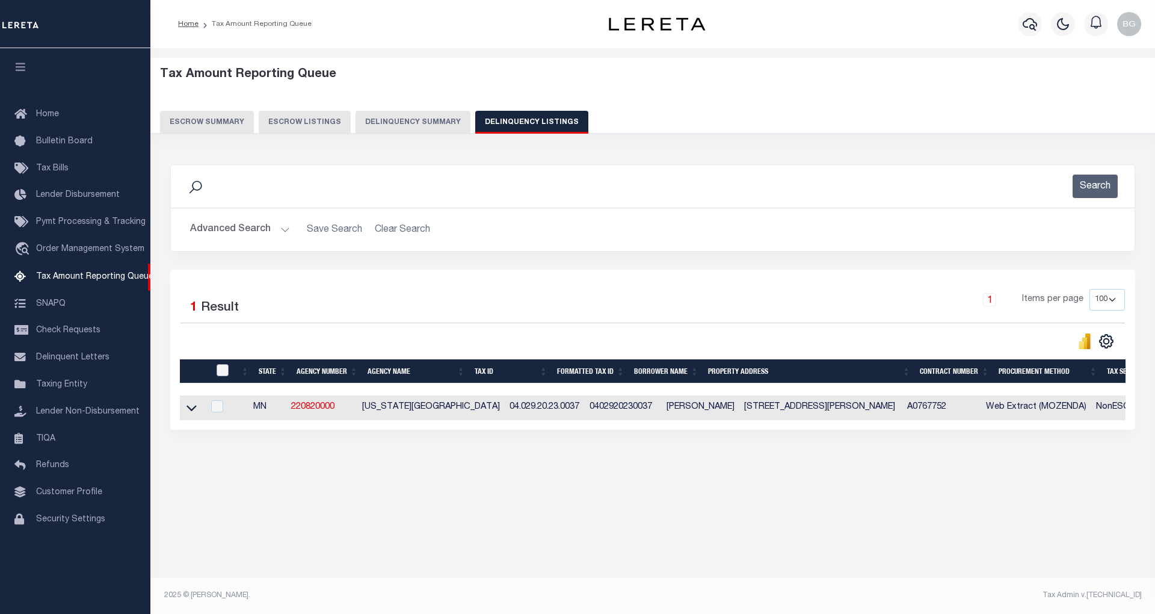
click at [224, 374] on input "checkbox" at bounding box center [223, 370] width 12 height 12
checkbox input "true"
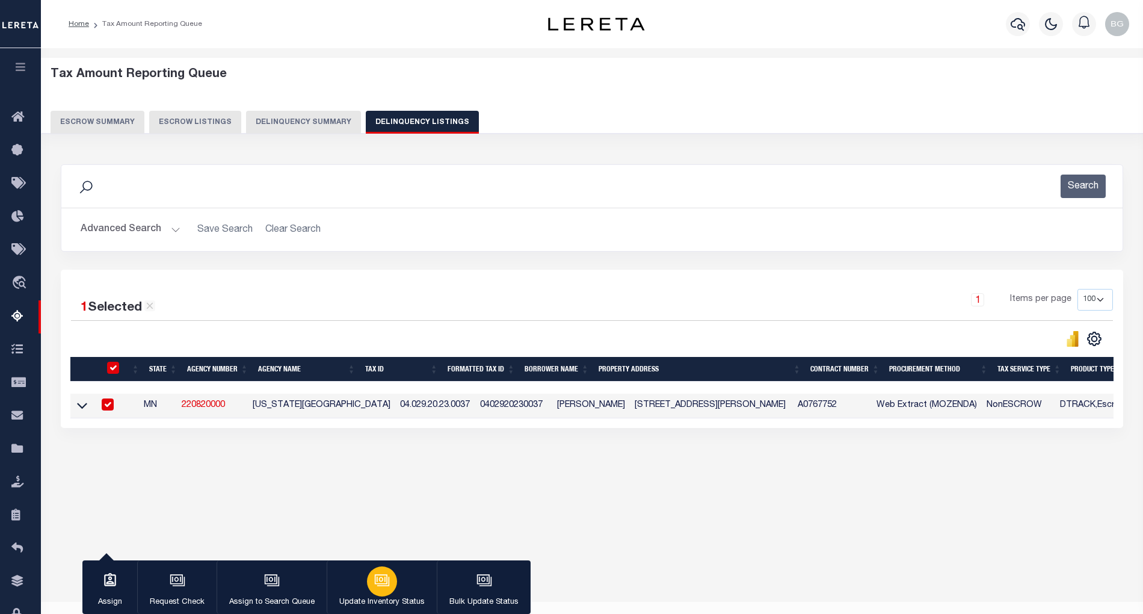
click at [369, 584] on div "button" at bounding box center [382, 581] width 30 height 30
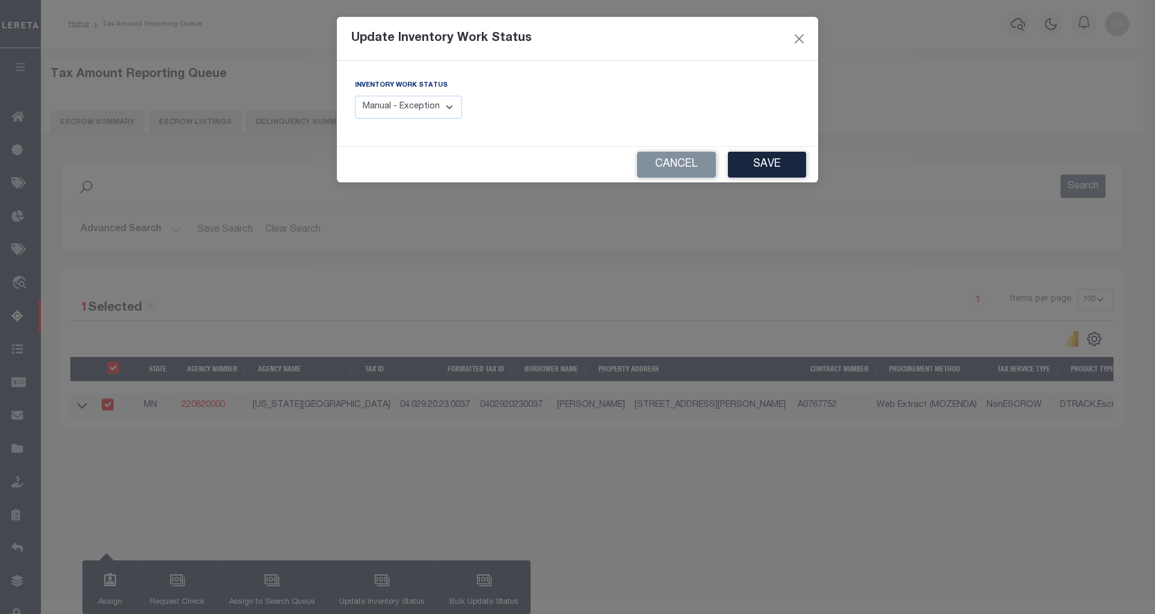
click at [449, 113] on select "Manual - Exception Pended - Awaiting Search Late Add Exception Completed" at bounding box center [408, 107] width 107 height 23
select select "4"
click at [355, 96] on select "Manual - Exception Pended - Awaiting Search Late Add Exception Completed" at bounding box center [408, 107] width 107 height 23
click at [780, 164] on button "Save" at bounding box center [767, 165] width 78 height 26
